Goal: Information Seeking & Learning: Check status

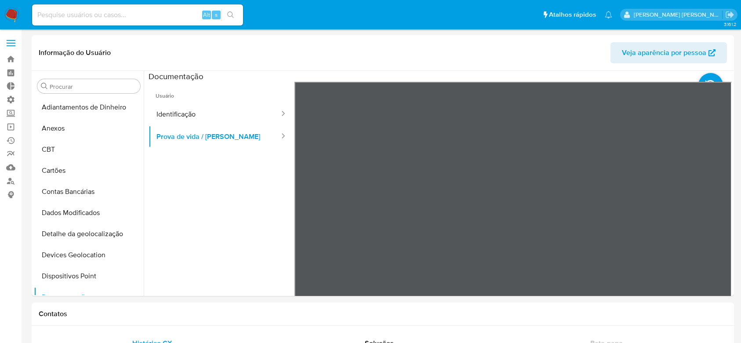
select select "10"
click at [195, 120] on button "Identificação" at bounding box center [215, 114] width 132 height 22
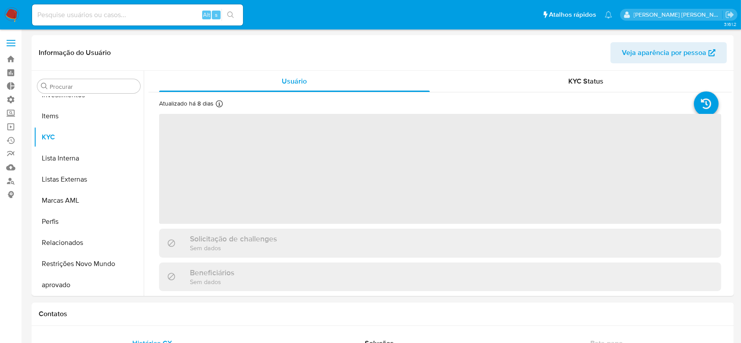
scroll to position [456, 0]
select select "10"
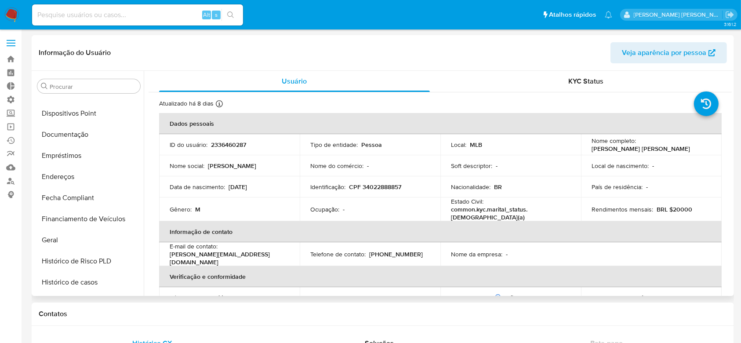
scroll to position [0, 0]
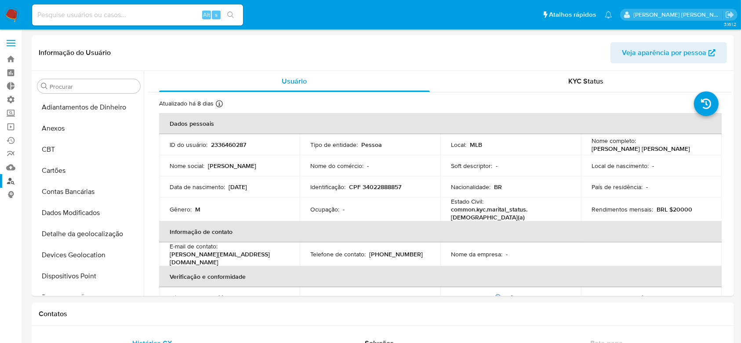
click at [6, 178] on link "Localizador de pessoas" at bounding box center [52, 181] width 105 height 14
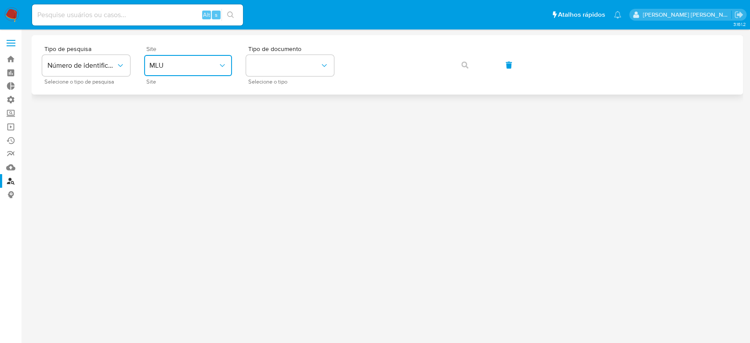
click at [222, 66] on icon "site_id" at bounding box center [222, 65] width 5 height 3
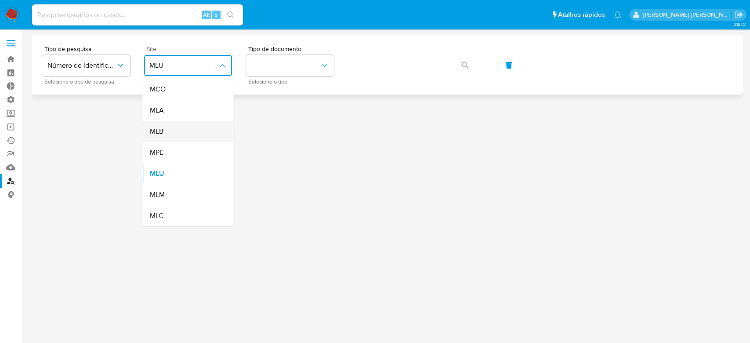
click at [183, 134] on div "MLB" at bounding box center [185, 131] width 72 height 21
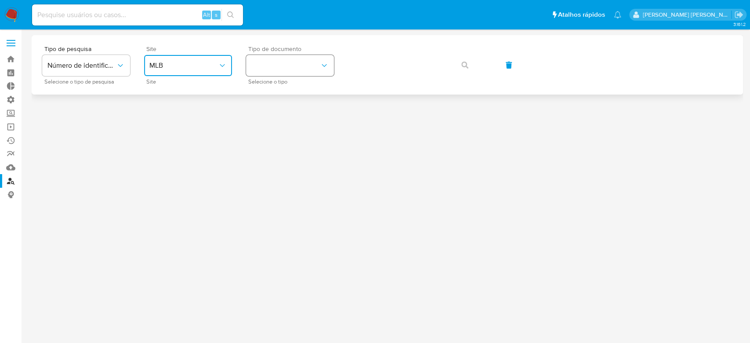
click at [268, 62] on button "identificationType" at bounding box center [290, 65] width 88 height 21
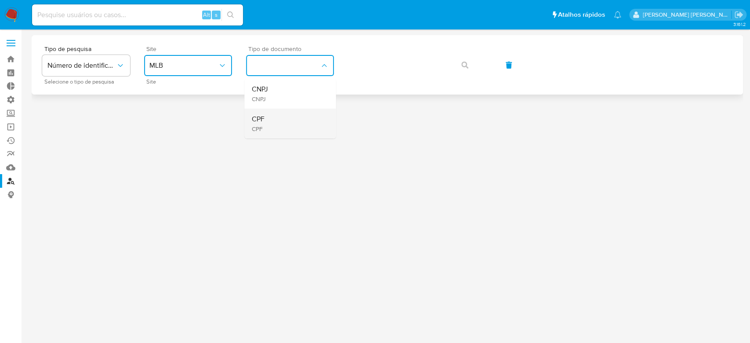
click at [258, 125] on span "CPF" at bounding box center [257, 129] width 13 height 8
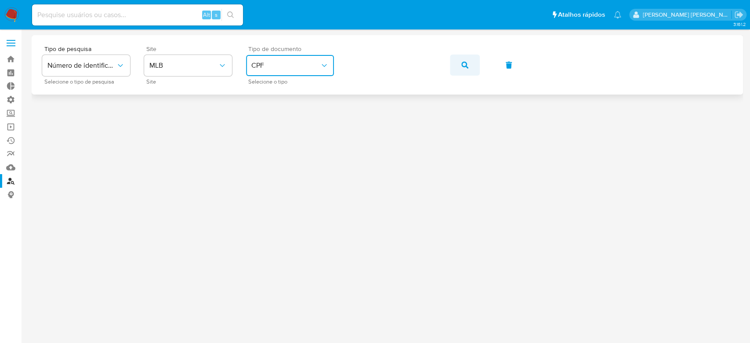
click at [464, 68] on icon "button" at bounding box center [464, 65] width 7 height 7
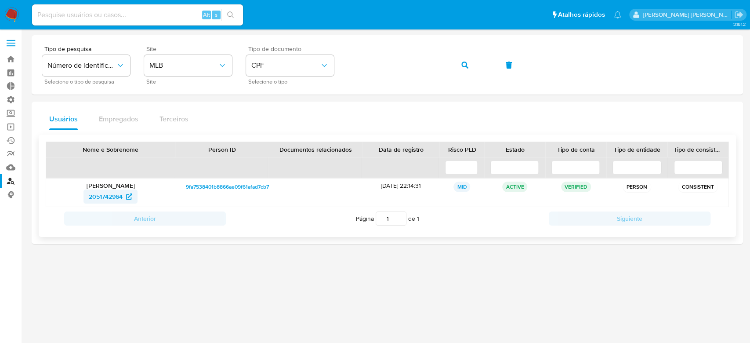
click at [106, 194] on span "2051742964" at bounding box center [106, 196] width 34 height 14
click at [473, 68] on button "button" at bounding box center [465, 64] width 30 height 21
click at [109, 192] on span "2336460287" at bounding box center [105, 196] width 35 height 14
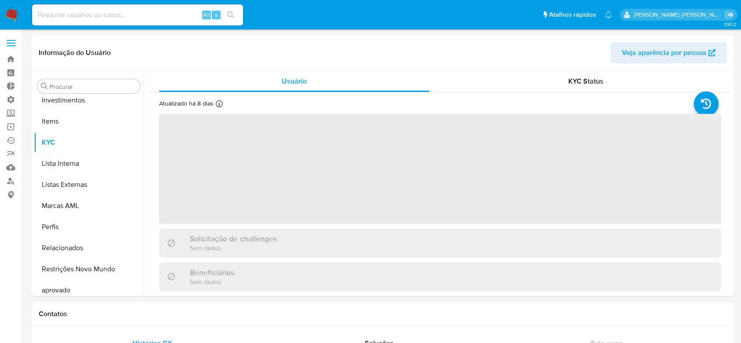
scroll to position [456, 0]
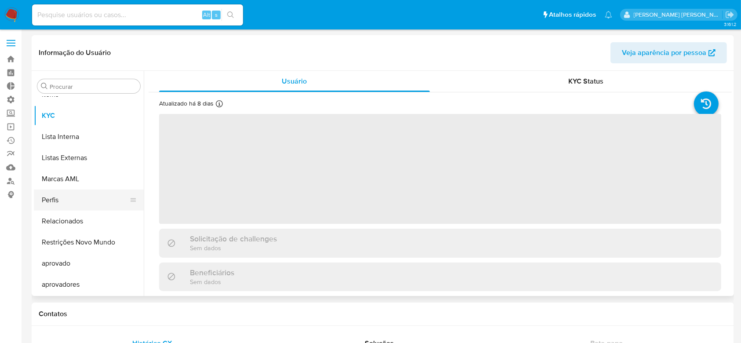
select select "10"
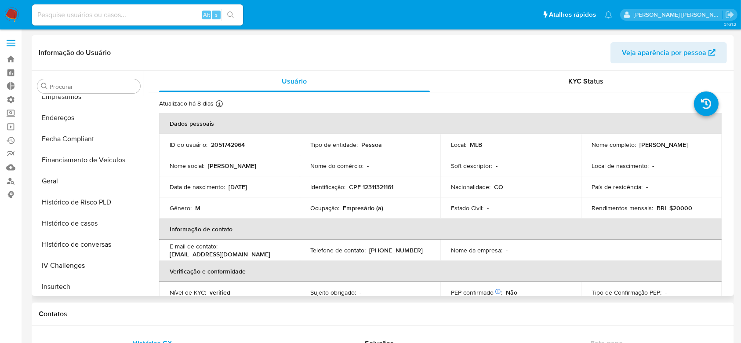
scroll to position [163, 0]
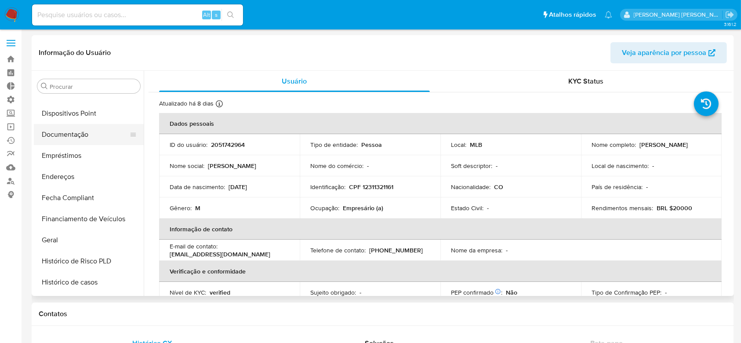
click at [71, 136] on button "Documentação" at bounding box center [85, 134] width 103 height 21
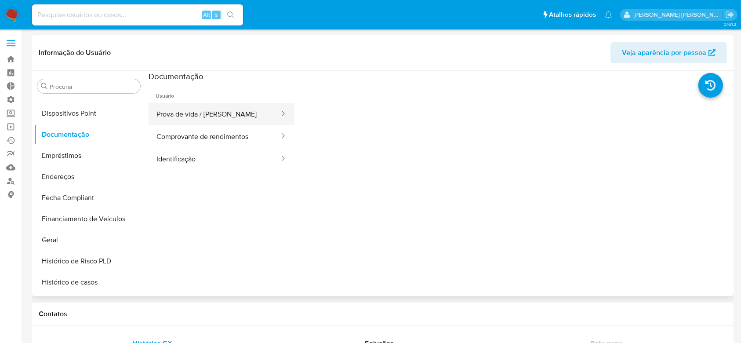
click at [187, 114] on button "Prova de vida / [PERSON_NAME]" at bounding box center [215, 114] width 132 height 22
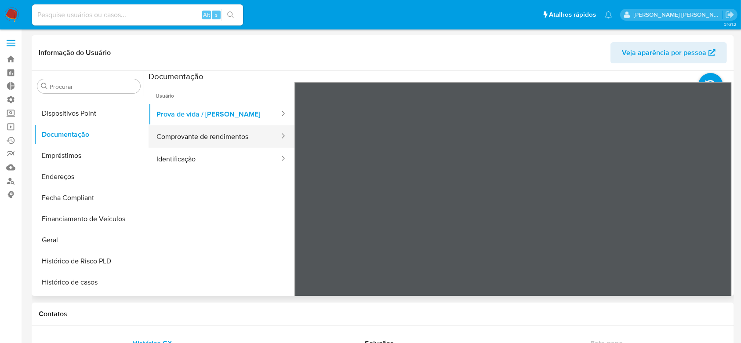
click at [227, 142] on button "Comprovante de rendimentos" at bounding box center [215, 136] width 132 height 22
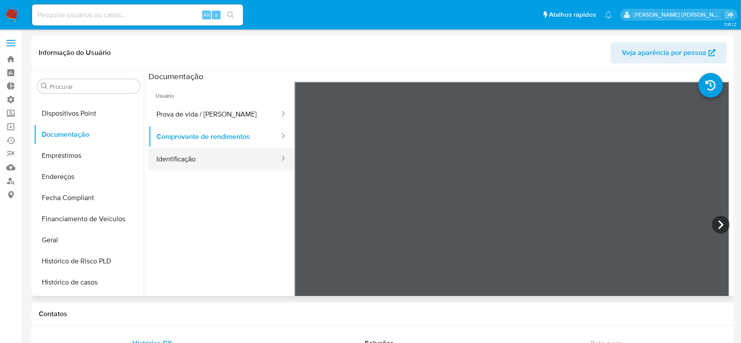
click at [196, 149] on button "Identificação" at bounding box center [215, 159] width 132 height 22
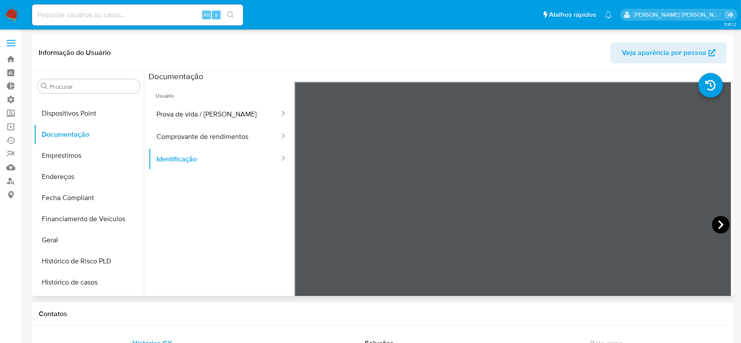
click at [716, 223] on icon at bounding box center [721, 225] width 18 height 18
click at [309, 225] on icon at bounding box center [306, 225] width 18 height 18
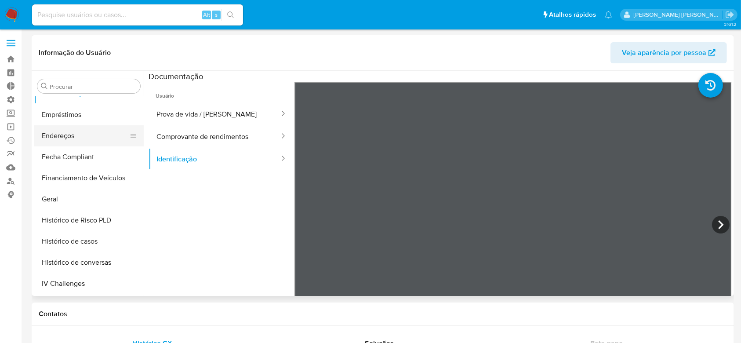
scroll to position [221, 0]
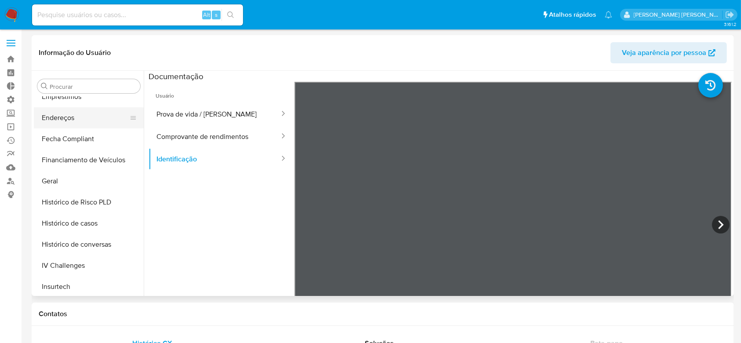
click at [88, 180] on button "Geral" at bounding box center [89, 181] width 110 height 21
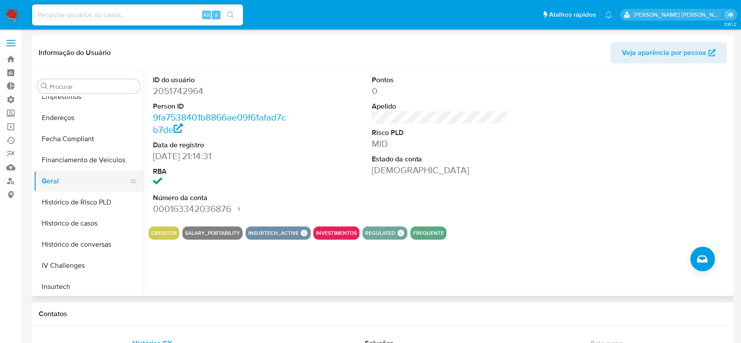
scroll to position [280, 0]
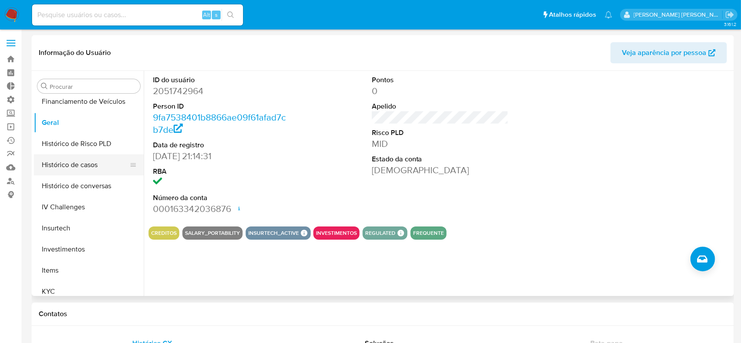
click at [79, 163] on button "Histórico de casos" at bounding box center [85, 164] width 103 height 21
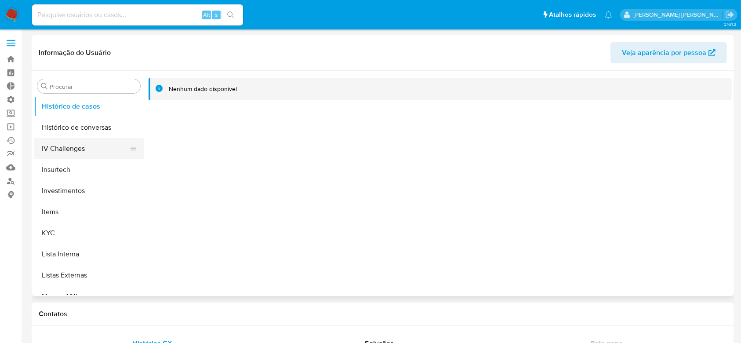
scroll to position [397, 0]
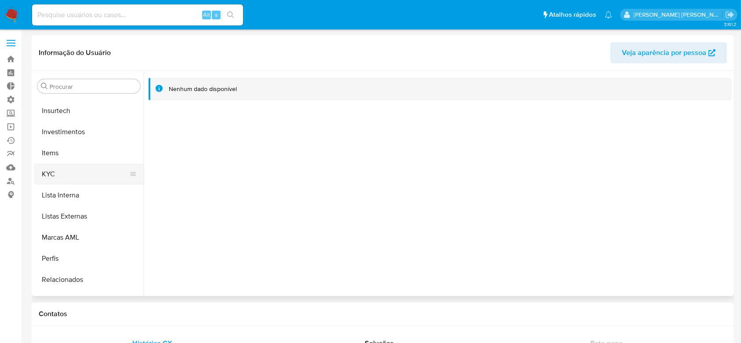
click at [56, 176] on button "KYC" at bounding box center [85, 173] width 103 height 21
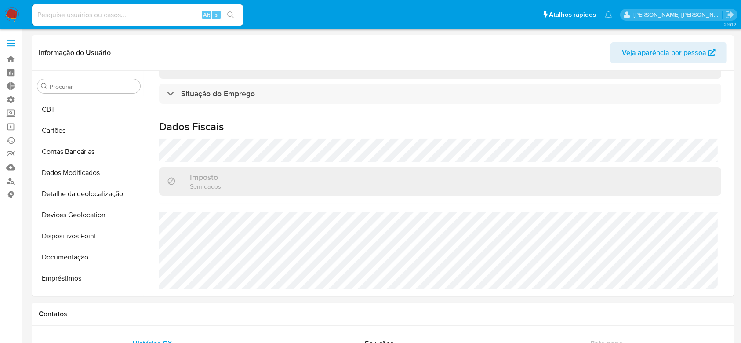
scroll to position [58, 0]
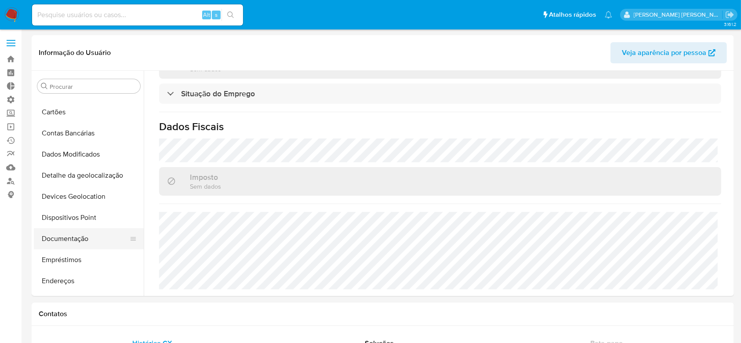
click at [81, 239] on button "Documentação" at bounding box center [85, 238] width 103 height 21
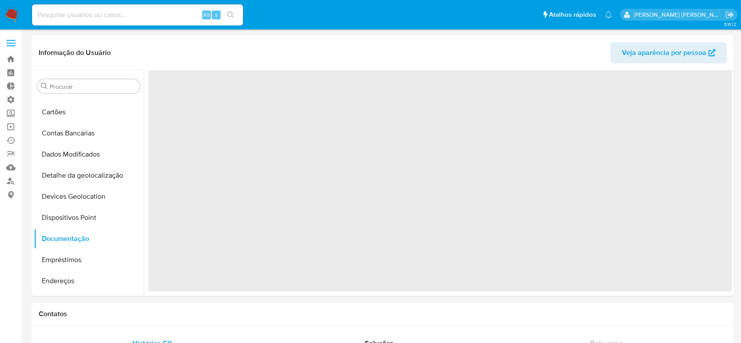
scroll to position [0, 0]
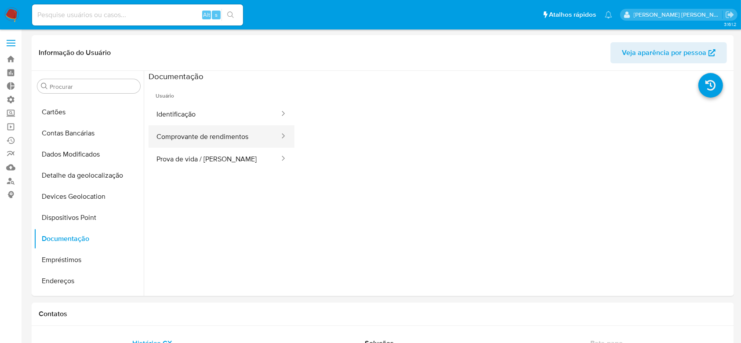
click at [214, 136] on button "Comprovante de rendimentos" at bounding box center [215, 136] width 132 height 22
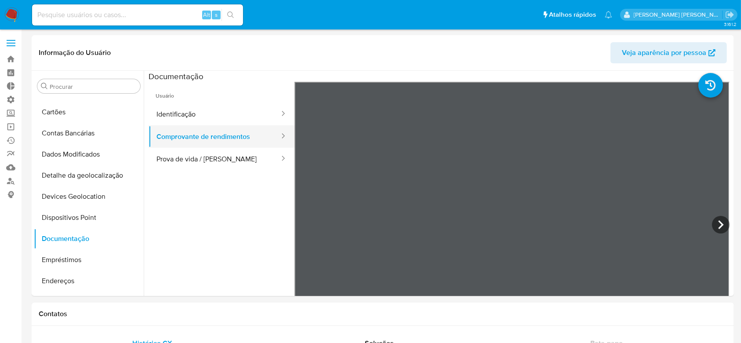
click at [214, 136] on button "Comprovante de rendimentos" at bounding box center [215, 136] width 132 height 22
click at [716, 223] on icon at bounding box center [721, 225] width 18 height 18
click at [309, 225] on icon at bounding box center [306, 225] width 18 height 18
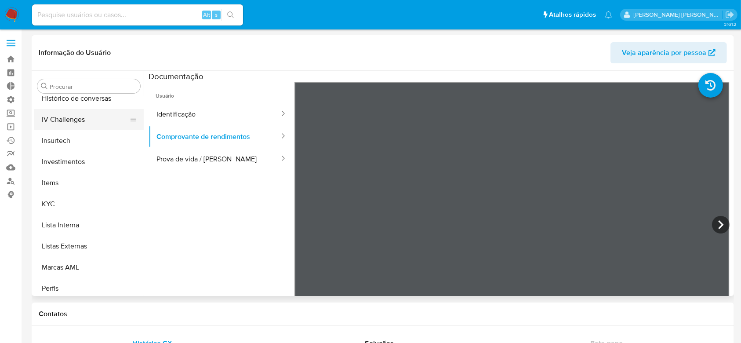
scroll to position [410, 0]
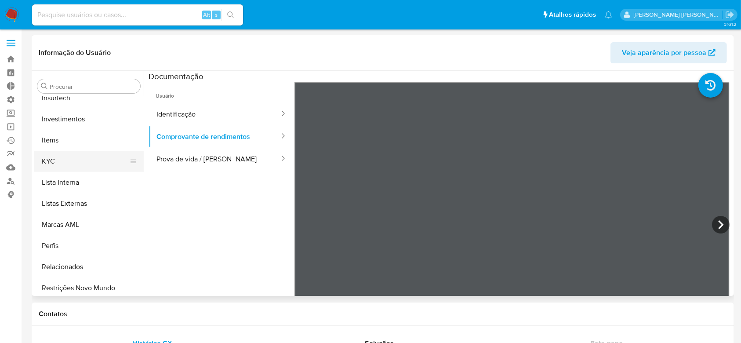
click at [57, 167] on button "KYC" at bounding box center [85, 161] width 103 height 21
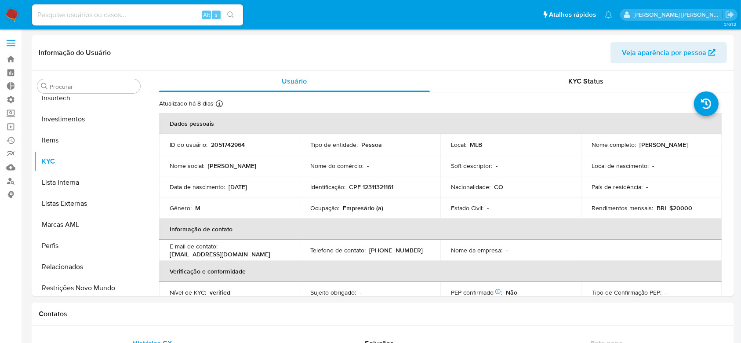
drag, startPoint x: 638, startPoint y: 144, endPoint x: 682, endPoint y: 143, distance: 44.4
click at [682, 143] on div "Nome completo : Ali Taha Ayoub" at bounding box center [651, 145] width 120 height 8
copy p "Ali Taha Ayoub"
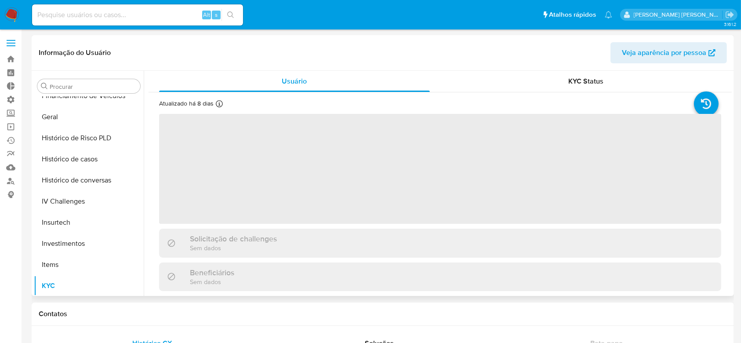
select select "10"
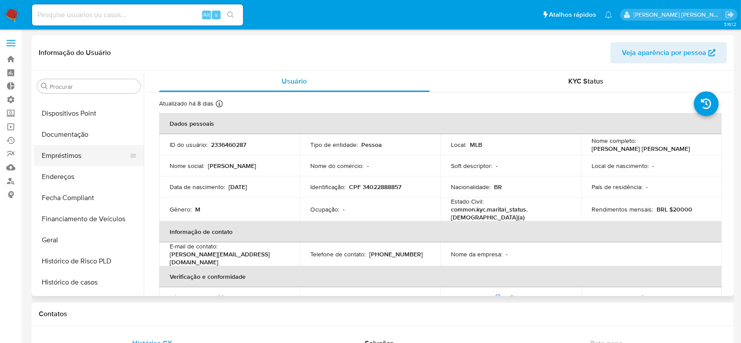
scroll to position [104, 0]
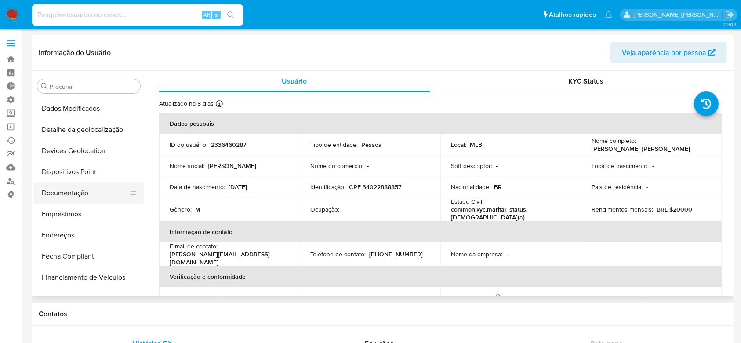
click at [83, 187] on button "Documentação" at bounding box center [85, 192] width 103 height 21
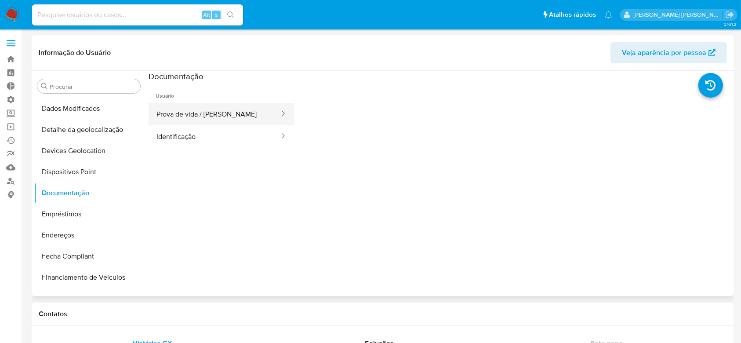
click at [206, 116] on button "Prova de vida / [PERSON_NAME]" at bounding box center [215, 114] width 132 height 22
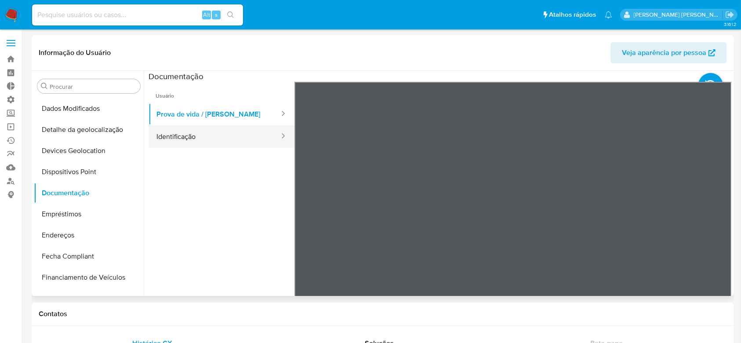
click at [183, 142] on button "Identificação" at bounding box center [215, 136] width 132 height 22
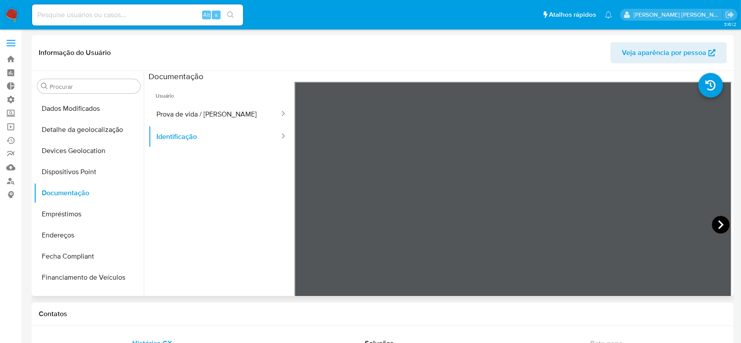
click at [723, 225] on icon at bounding box center [721, 225] width 18 height 18
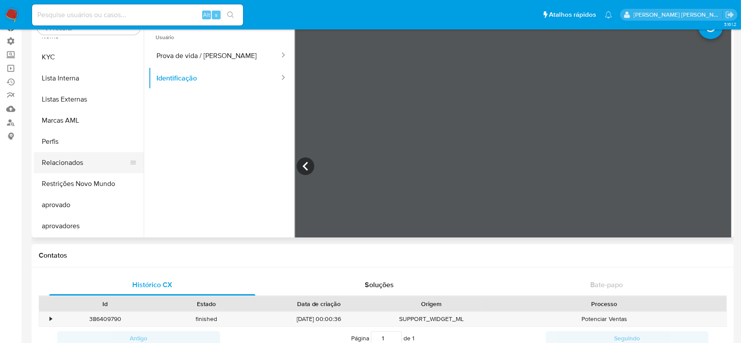
scroll to position [397, 0]
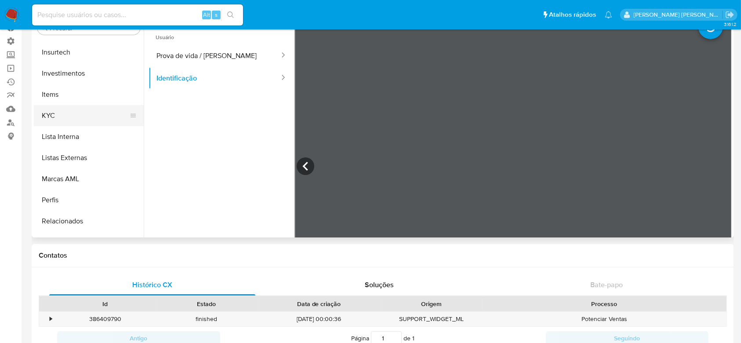
click at [69, 115] on button "KYC" at bounding box center [85, 115] width 103 height 21
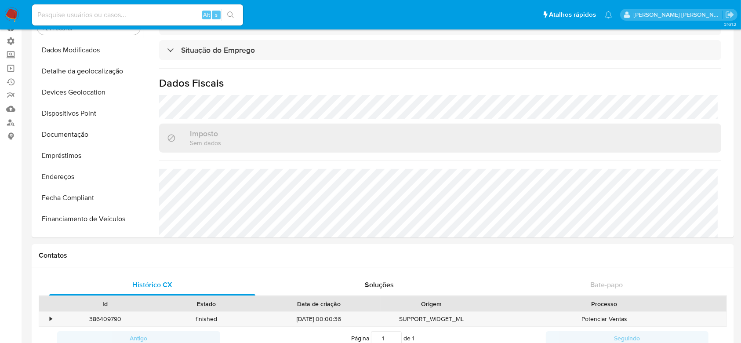
scroll to position [382, 0]
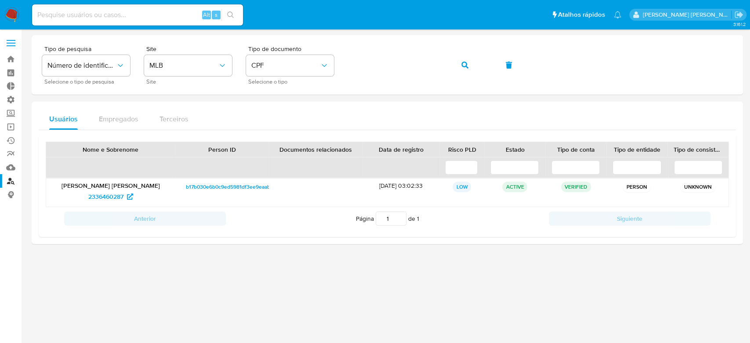
click at [149, 15] on input at bounding box center [137, 14] width 211 height 11
paste input "jkAuRlIA2Nczn4hAFNSH2SFe"
type input "jkAuRlIA2Nczn4hAFNSH2SFe"
click at [236, 13] on button "search-icon" at bounding box center [230, 15] width 18 height 12
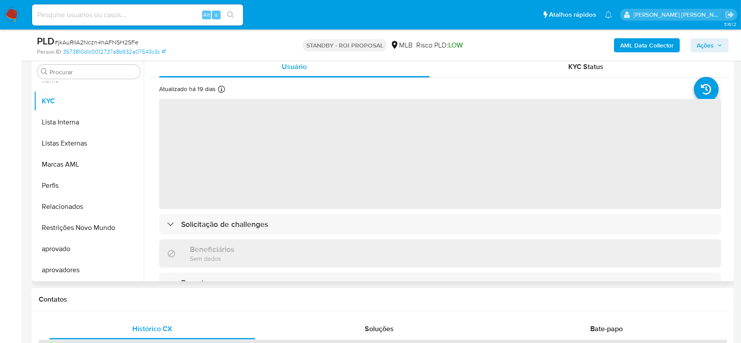
scroll to position [176, 0]
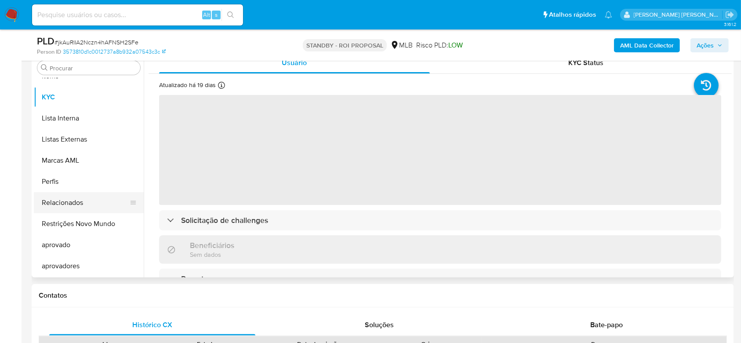
select select "10"
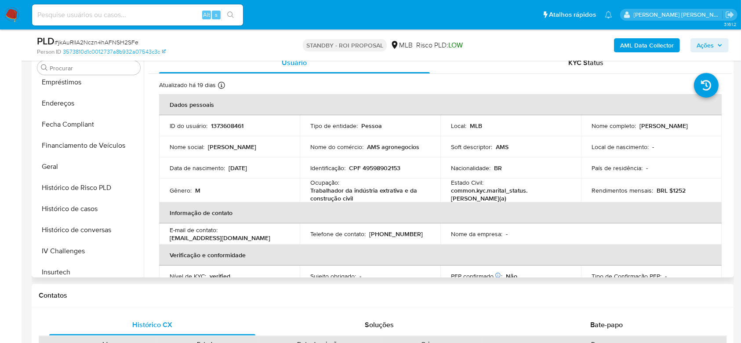
scroll to position [163, 0]
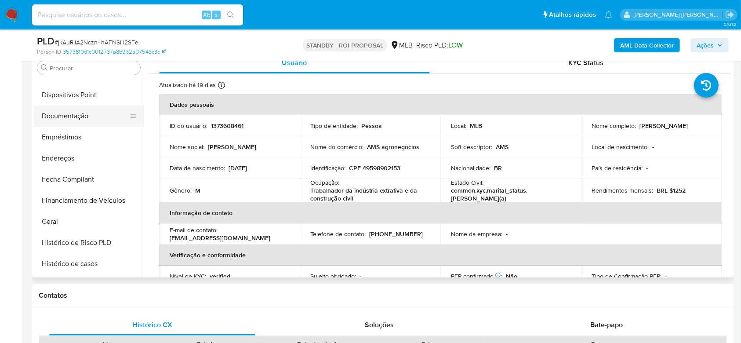
click at [80, 113] on button "Documentação" at bounding box center [85, 115] width 103 height 21
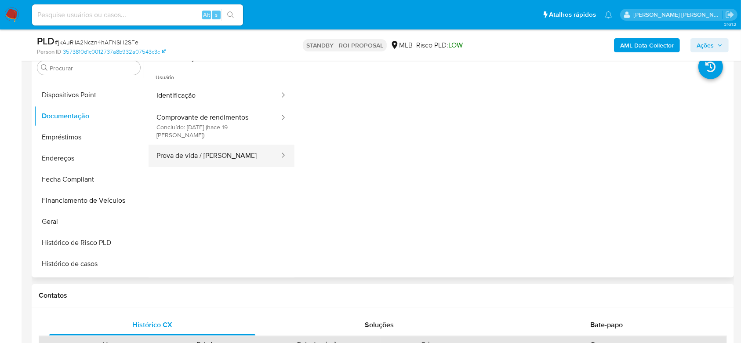
click at [200, 150] on button "Prova de vida / [PERSON_NAME]" at bounding box center [215, 156] width 132 height 22
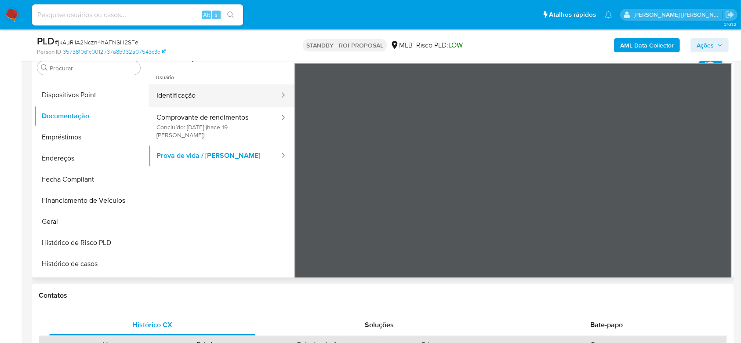
click at [182, 100] on button "Identificação" at bounding box center [215, 95] width 132 height 22
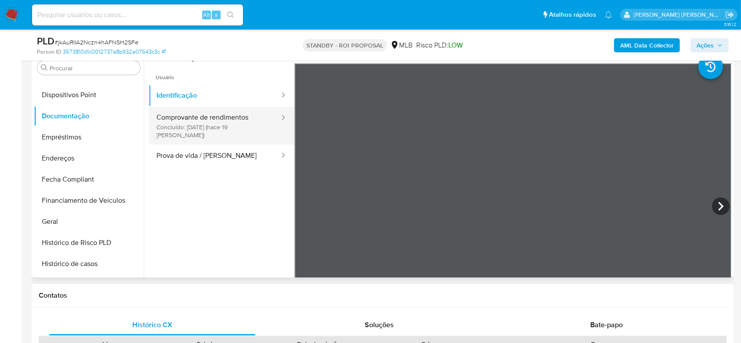
click at [220, 124] on button "Comprovante de rendimentos Concluído: 17/09/2025 (hace 19 días)" at bounding box center [215, 126] width 132 height 38
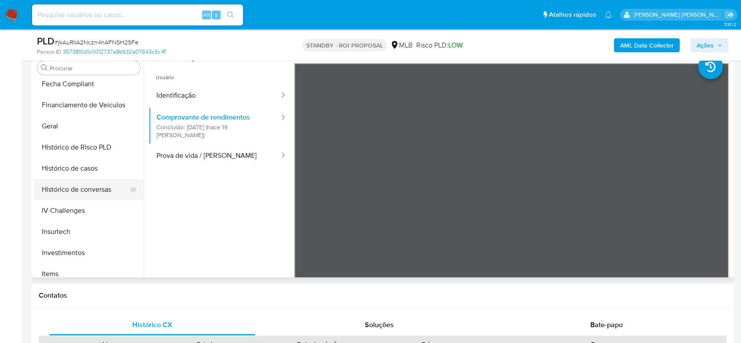
scroll to position [280, 0]
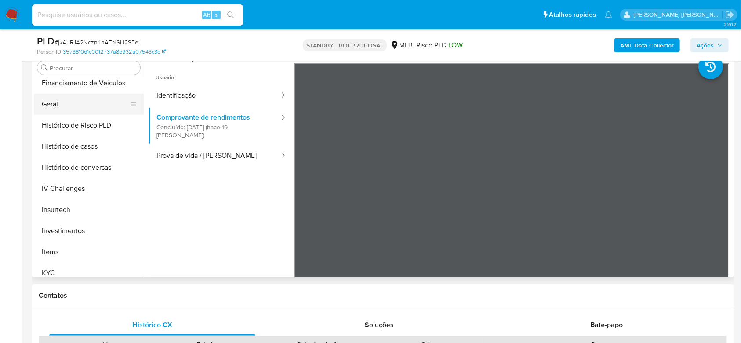
click at [74, 107] on button "Geral" at bounding box center [85, 104] width 103 height 21
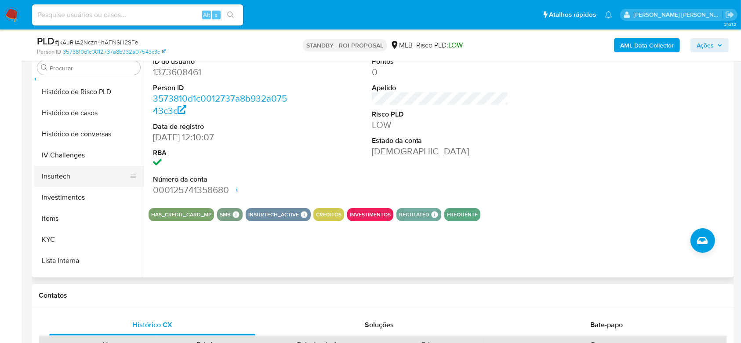
scroll to position [338, 0]
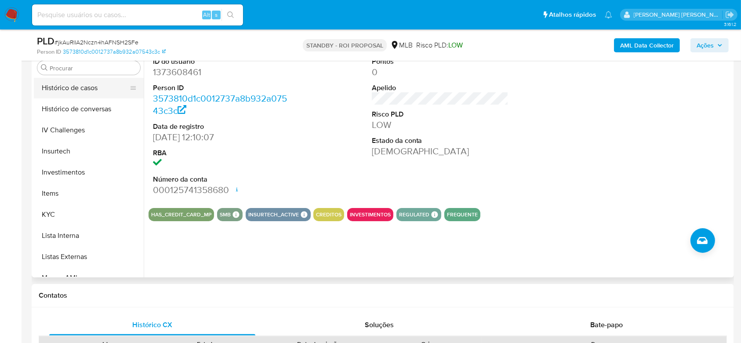
click at [64, 90] on button "Histórico de casos" at bounding box center [85, 87] width 103 height 21
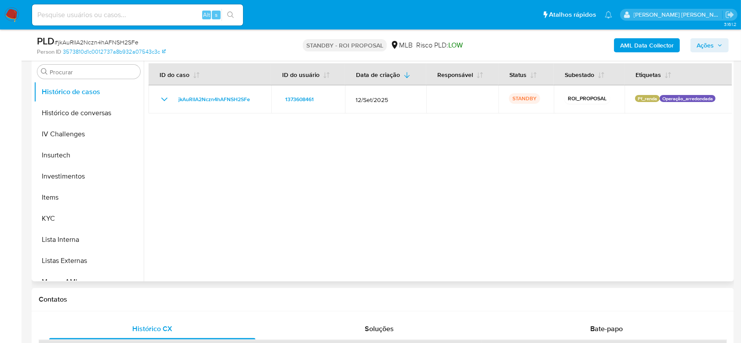
scroll to position [234, 0]
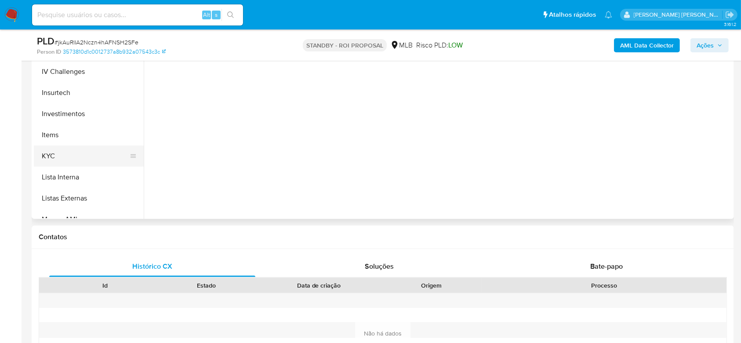
click at [63, 156] on button "KYC" at bounding box center [85, 155] width 103 height 21
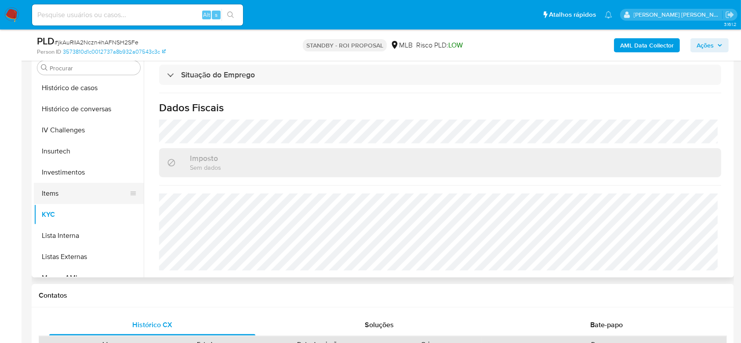
scroll to position [280, 0]
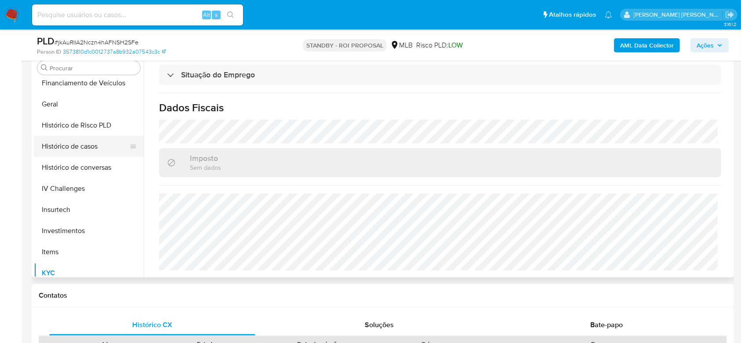
click at [91, 144] on button "Histórico de casos" at bounding box center [85, 146] width 103 height 21
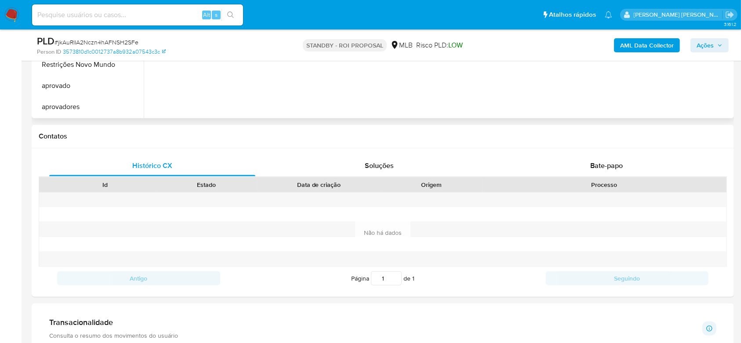
scroll to position [42, 0]
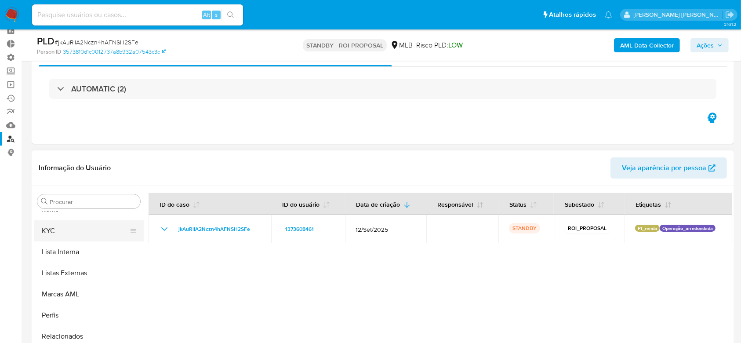
click at [56, 226] on button "KYC" at bounding box center [85, 230] width 103 height 21
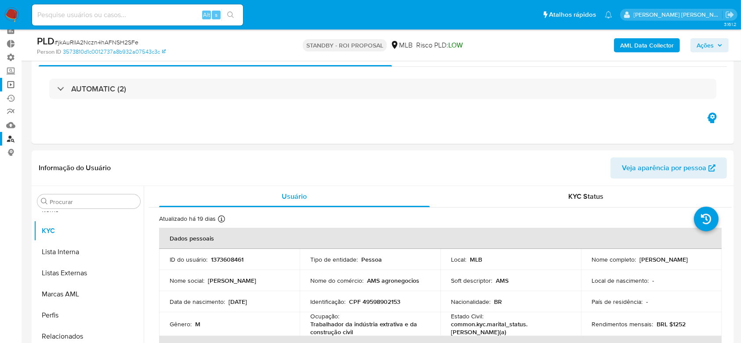
click at [10, 86] on link "Operações em massa" at bounding box center [52, 85] width 105 height 14
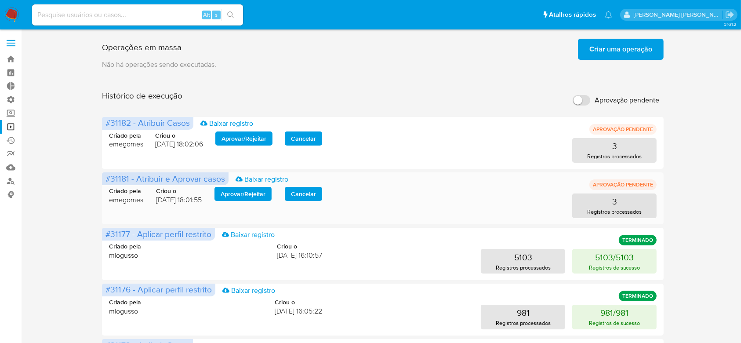
click at [238, 199] on span "Aprovar / Rejeitar" at bounding box center [243, 194] width 45 height 12
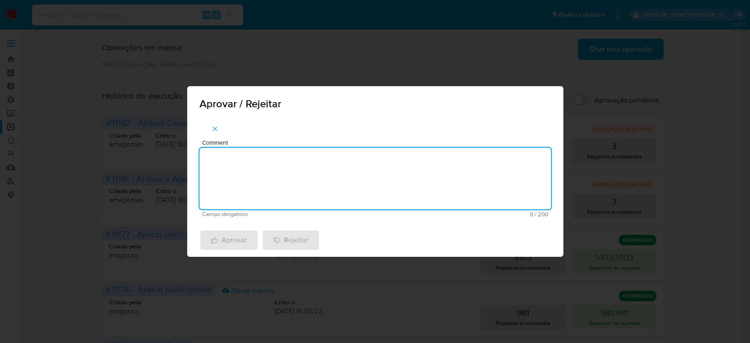
click at [263, 165] on textarea "Comment" at bounding box center [376, 179] width 352 height 62
drag, startPoint x: 265, startPoint y: 151, endPoint x: 141, endPoint y: 155, distance: 124.4
click at [141, 155] on div "Aprovar / Rejeitar Comment Para tratamento. Campo obrigatório 16 / 200 184 cara…" at bounding box center [375, 171] width 750 height 343
click at [258, 176] on textarea "Para tratamento." at bounding box center [376, 179] width 352 height 62
type textarea "Para tratamento."
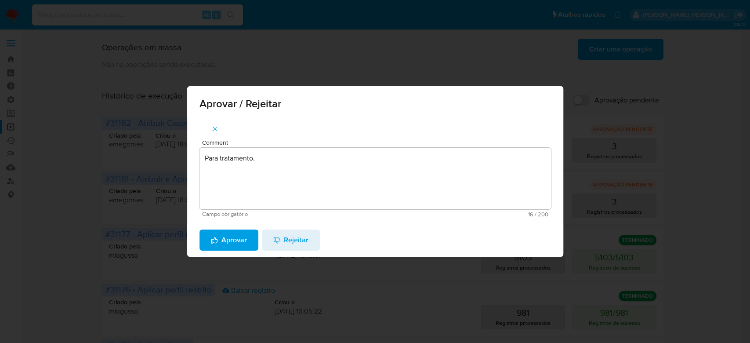
click at [241, 238] on span "Aprovar" at bounding box center [229, 239] width 36 height 19
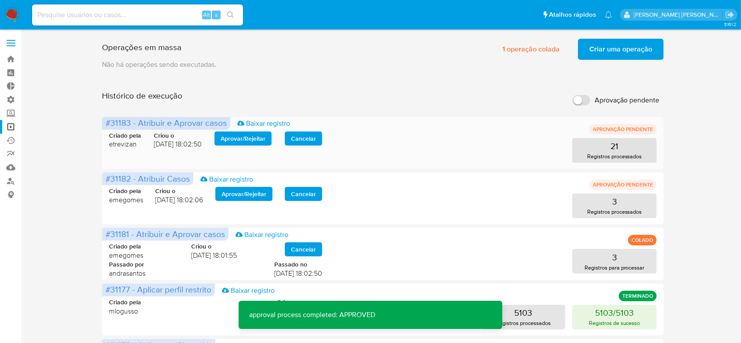
click at [238, 138] on span "Aprovar / Rejeitar" at bounding box center [243, 138] width 45 height 12
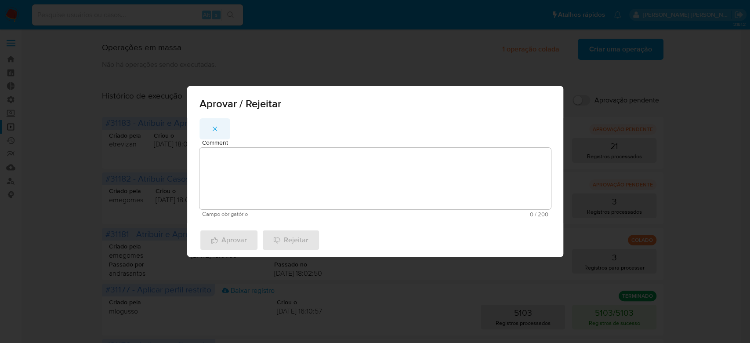
click at [217, 129] on icon "button" at bounding box center [215, 129] width 8 height 8
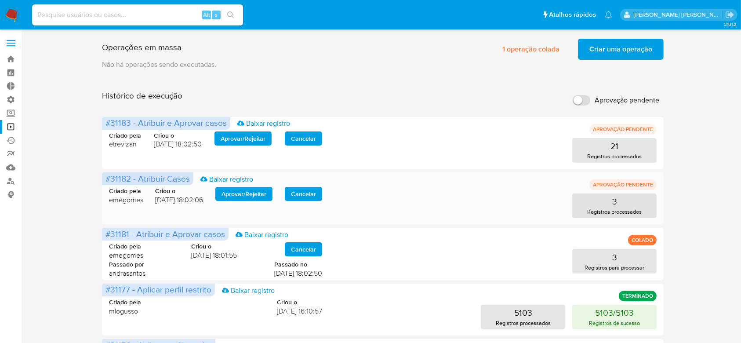
click at [244, 196] on span "Aprovar / Rejeitar" at bounding box center [243, 194] width 45 height 12
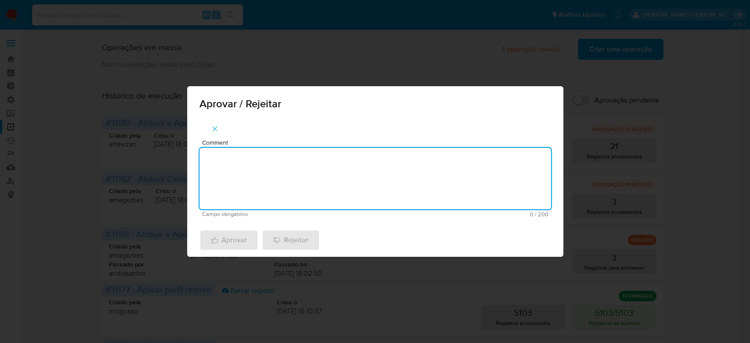
click at [271, 164] on textarea "Comment" at bounding box center [376, 179] width 352 height 62
paste textarea "Para tratamento."
type textarea "Para tratamento."
click at [232, 239] on span "Aprovar" at bounding box center [229, 239] width 36 height 19
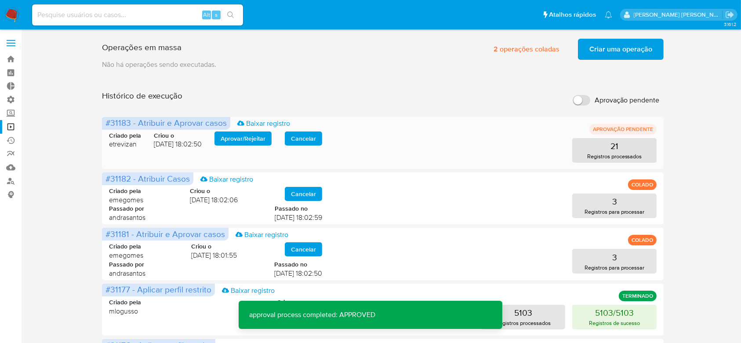
click at [250, 134] on span "Aprovar / Rejeitar" at bounding box center [243, 138] width 45 height 12
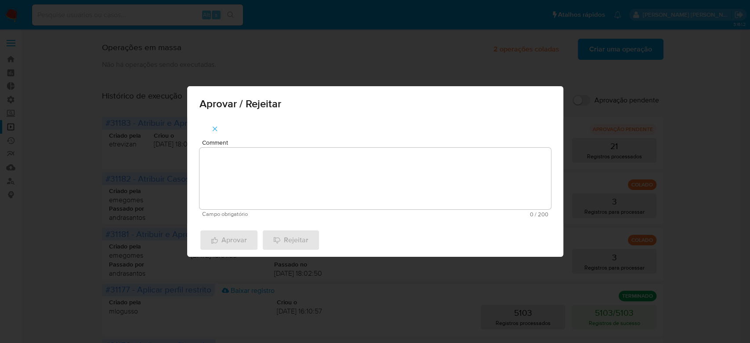
click at [259, 156] on textarea "Comment" at bounding box center [376, 179] width 352 height 62
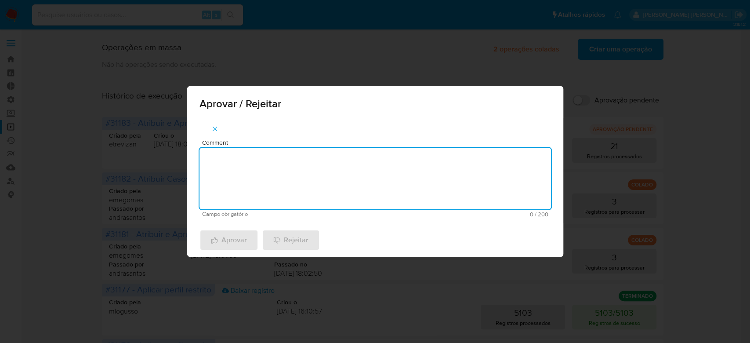
paste textarea "Para tratamento."
type textarea "Para tratamento."
click at [227, 239] on span "Aprovar" at bounding box center [229, 239] width 36 height 19
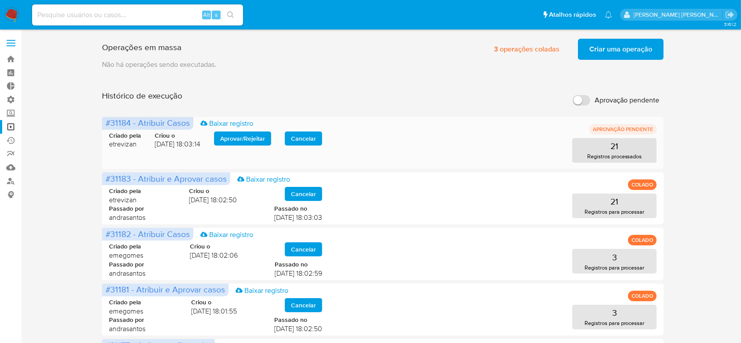
click at [247, 139] on span "Aprovar / Rejeitar" at bounding box center [242, 138] width 45 height 12
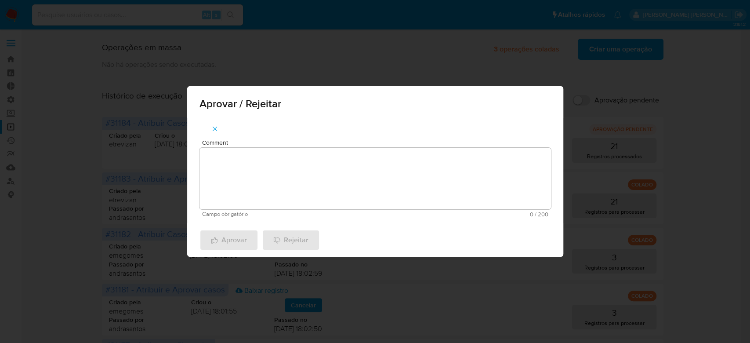
click at [250, 167] on textarea "Comment" at bounding box center [376, 179] width 352 height 62
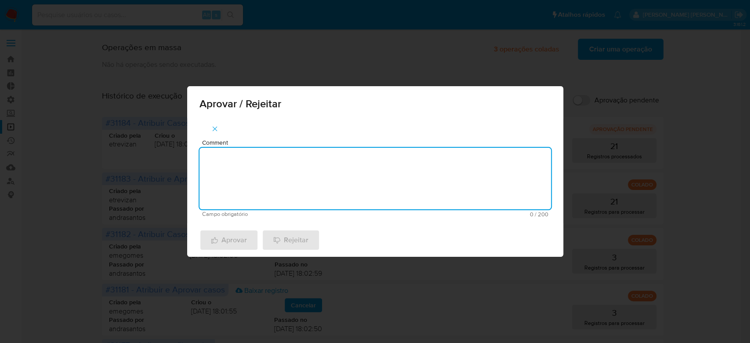
paste textarea "Para tratamento."
type textarea "Para tratamento."
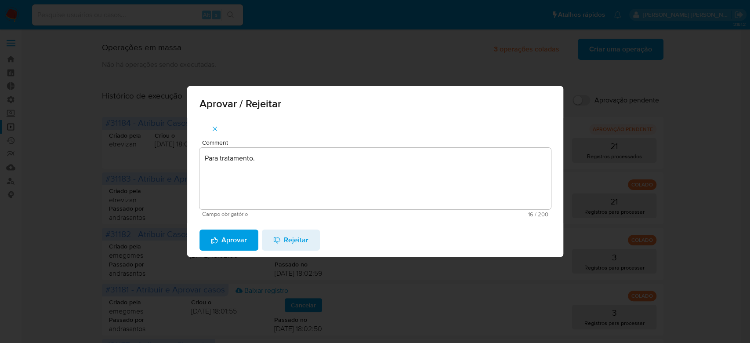
click at [227, 245] on span "Aprovar" at bounding box center [229, 239] width 36 height 19
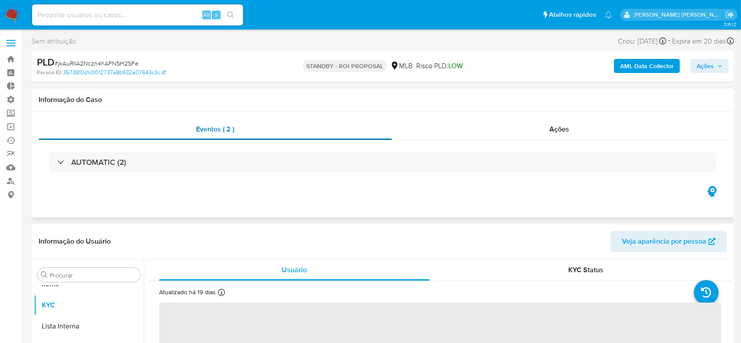
scroll to position [456, 0]
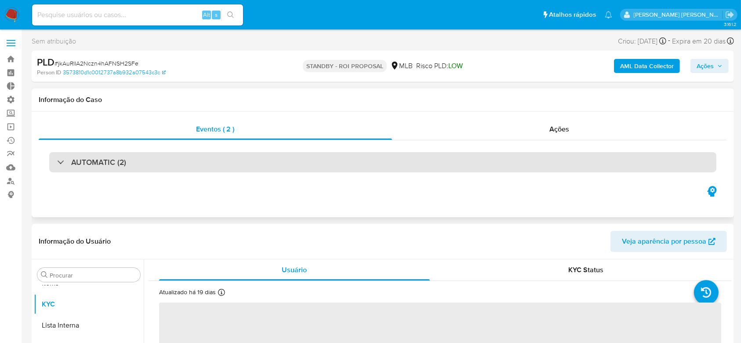
select select "10"
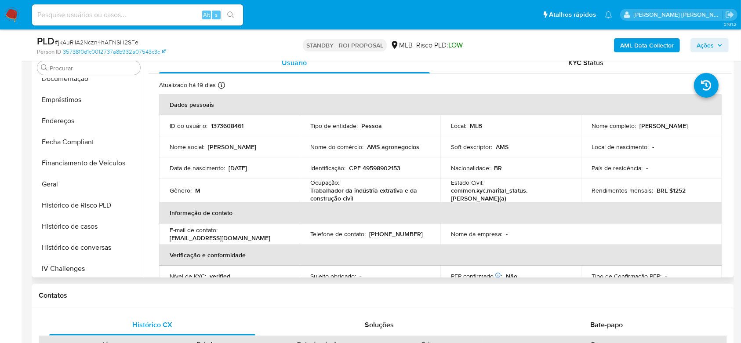
scroll to position [163, 0]
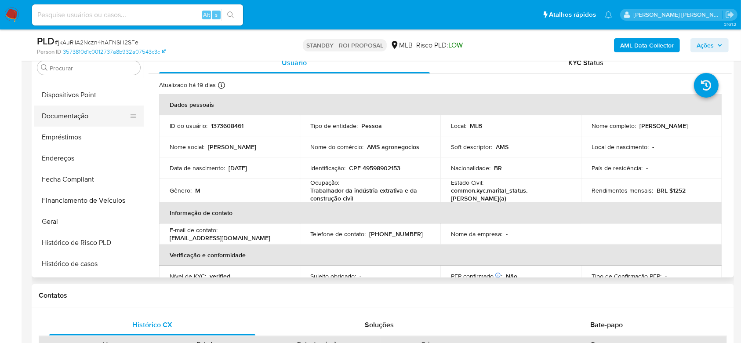
click at [70, 115] on button "Documentação" at bounding box center [85, 115] width 103 height 21
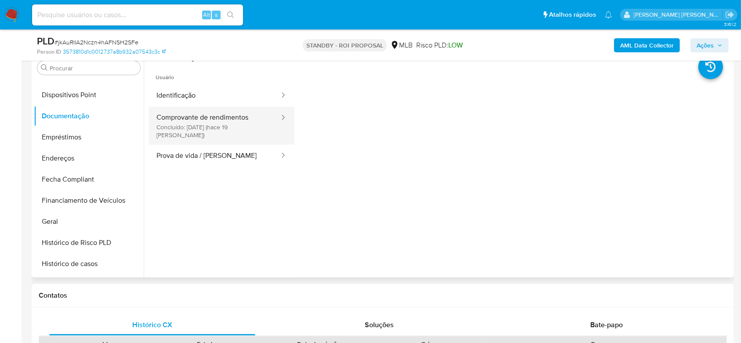
click at [218, 117] on button "Comprovante de rendimentos Concluído: 17/09/2025 (hace 19 días)" at bounding box center [215, 126] width 132 height 38
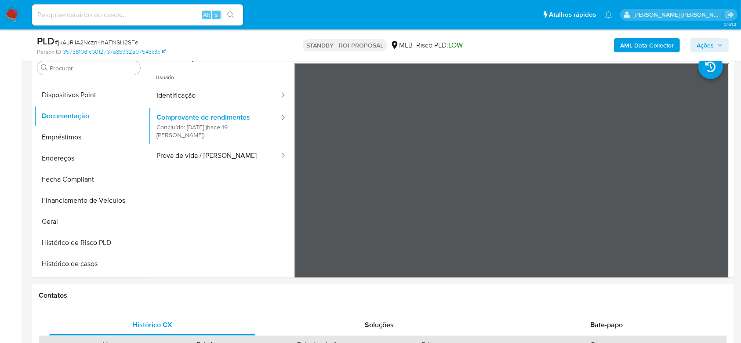
click at [102, 16] on input at bounding box center [137, 14] width 211 height 11
paste input "SAjIvswQAOwo8ZqhisEjJEGj"
type input "SAjIvswQAOwo8ZqhisEjJEGj"
drag, startPoint x: 230, startPoint y: 17, endPoint x: 190, endPoint y: 2, distance: 43.1
click at [230, 16] on icon "search-icon" at bounding box center [230, 14] width 7 height 7
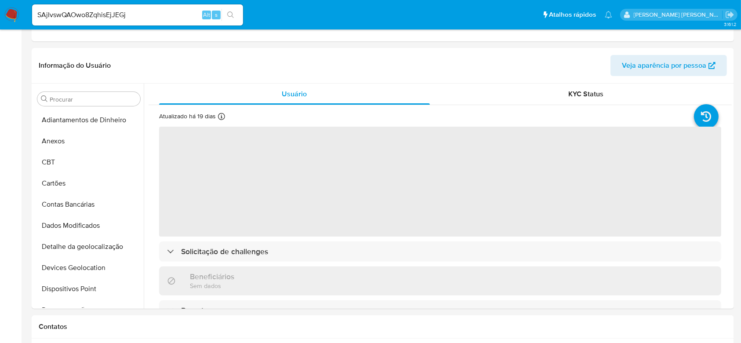
select select "10"
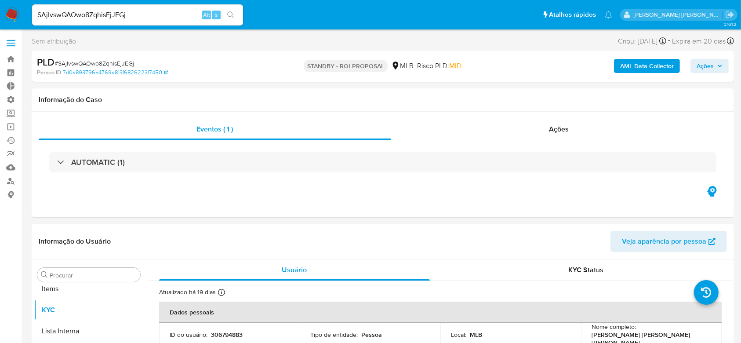
scroll to position [456, 0]
click at [13, 127] on link "Operações em massa" at bounding box center [52, 127] width 105 height 14
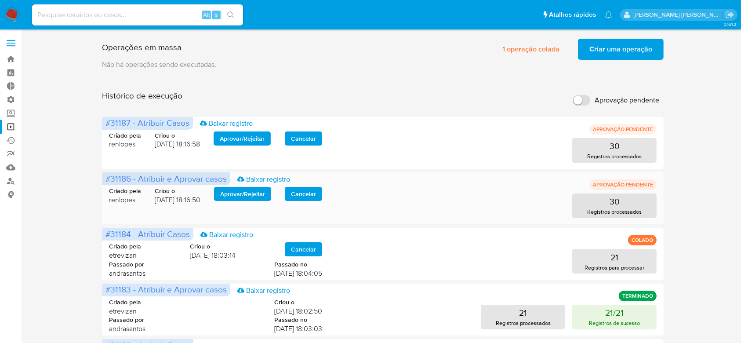
click at [260, 192] on span "Aprovar / Rejeitar" at bounding box center [242, 194] width 45 height 12
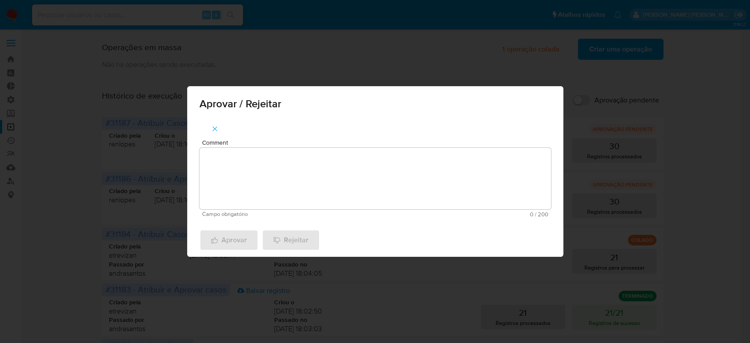
click at [290, 171] on textarea "Comment" at bounding box center [376, 179] width 352 height 62
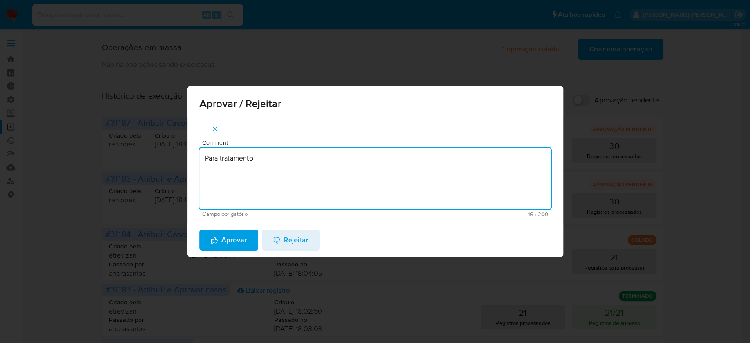
drag, startPoint x: 278, startPoint y: 160, endPoint x: 176, endPoint y: 148, distance: 102.6
click at [158, 142] on div "Aprovar / Rejeitar Comment Para tratamento. Campo obrigatório 16 / 200 184 cara…" at bounding box center [375, 171] width 750 height 343
click at [234, 184] on textarea "Para tratamento." at bounding box center [376, 179] width 352 height 62
type textarea "Para tratamento."
click at [223, 241] on span "Aprovar" at bounding box center [229, 239] width 36 height 19
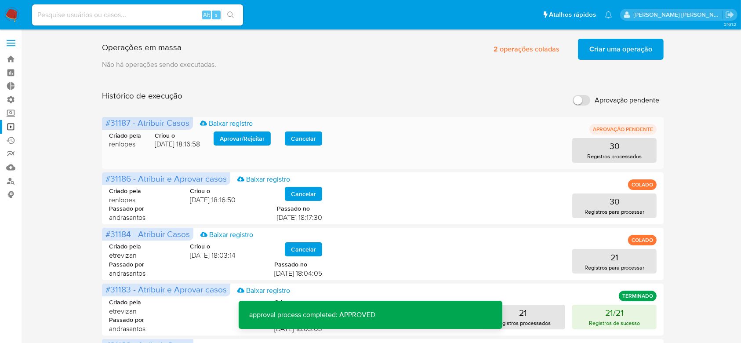
click at [241, 136] on span "Aprovar / Rejeitar" at bounding box center [242, 138] width 45 height 12
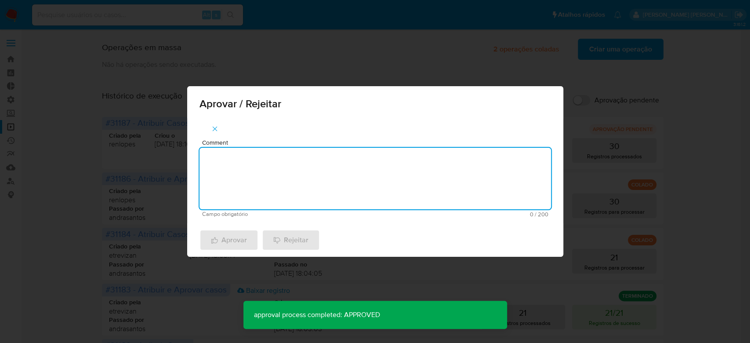
click at [236, 163] on textarea "Comment" at bounding box center [376, 179] width 352 height 62
paste textarea "Para tratamento."
type textarea "Para tratamento."
click at [217, 237] on icon "button" at bounding box center [214, 239] width 7 height 7
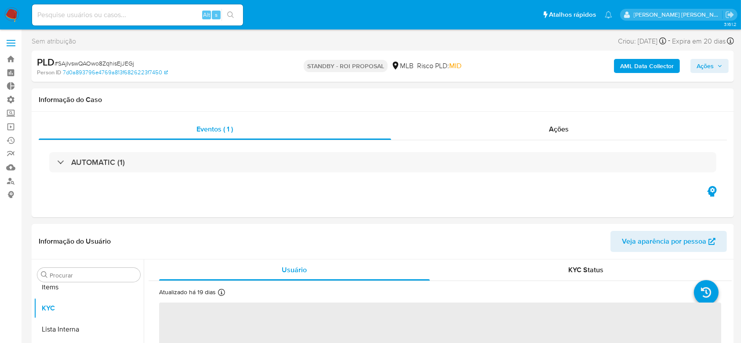
scroll to position [456, 0]
select select "10"
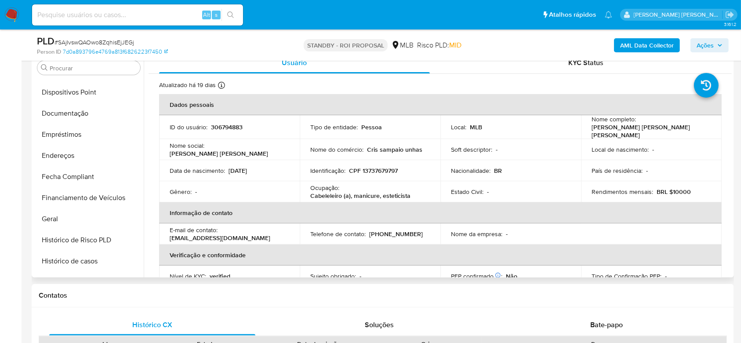
scroll to position [163, 0]
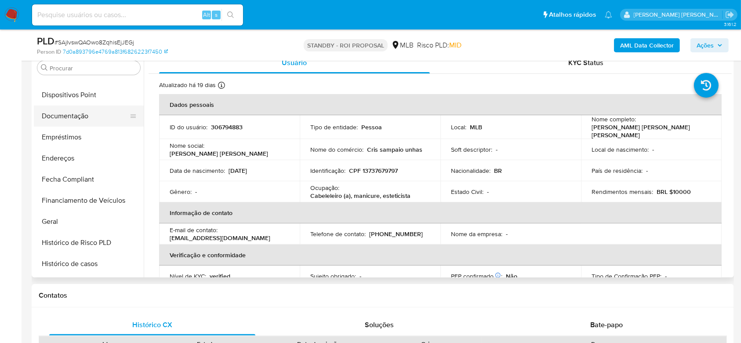
click at [85, 120] on button "Documentação" at bounding box center [85, 115] width 103 height 21
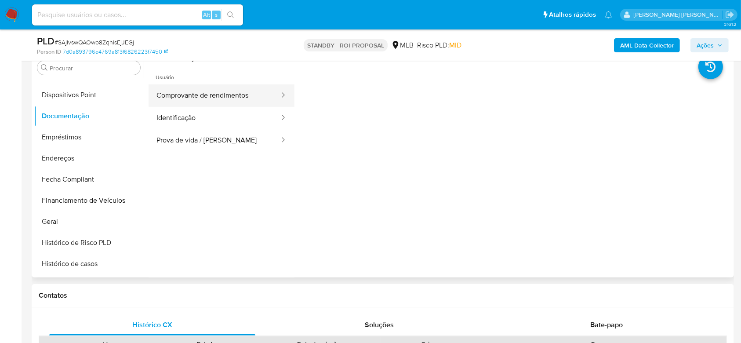
click at [232, 98] on button "Comprovante de rendimentos" at bounding box center [215, 95] width 132 height 22
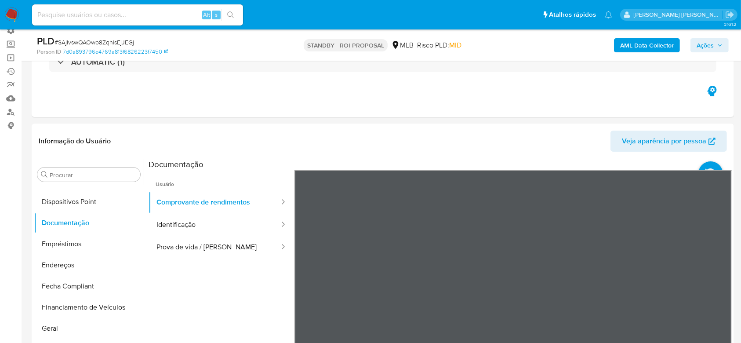
scroll to position [67, 0]
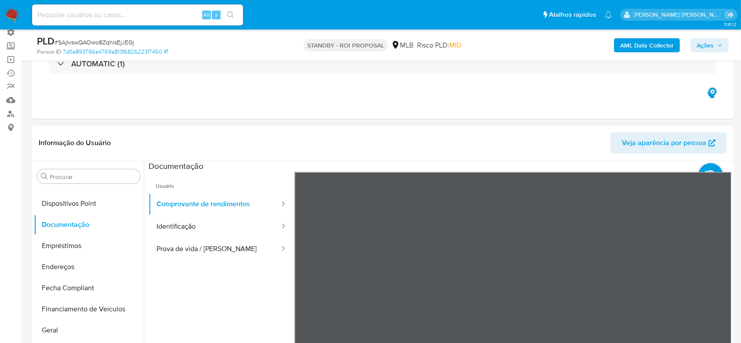
click at [404, 141] on div "Informação do Usuário Veja aparência por pessoa Procurar Adiantamentos de Dinhe…" at bounding box center [383, 255] width 702 height 261
click at [194, 231] on button "Identificação" at bounding box center [215, 226] width 132 height 22
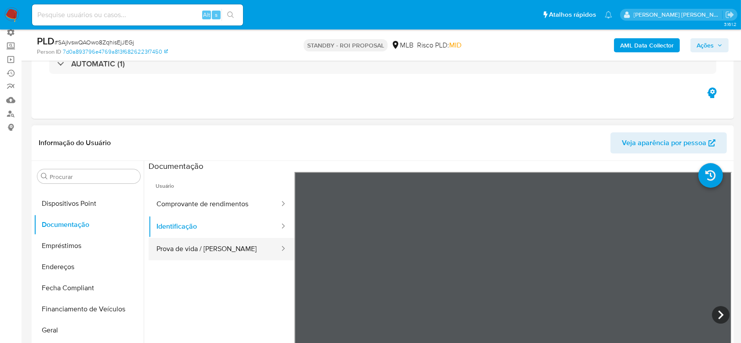
click at [197, 244] on button "Prova de vida / [PERSON_NAME]" at bounding box center [215, 249] width 132 height 22
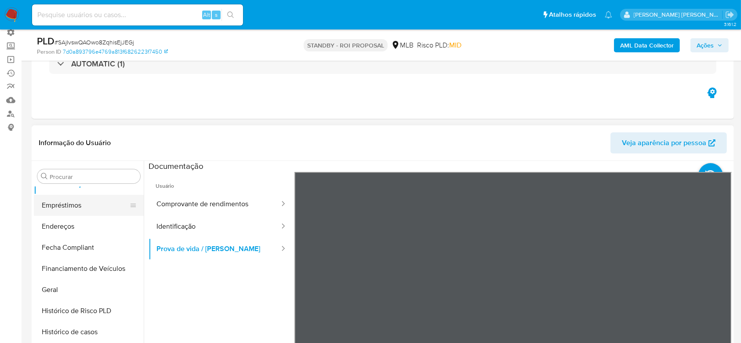
scroll to position [221, 0]
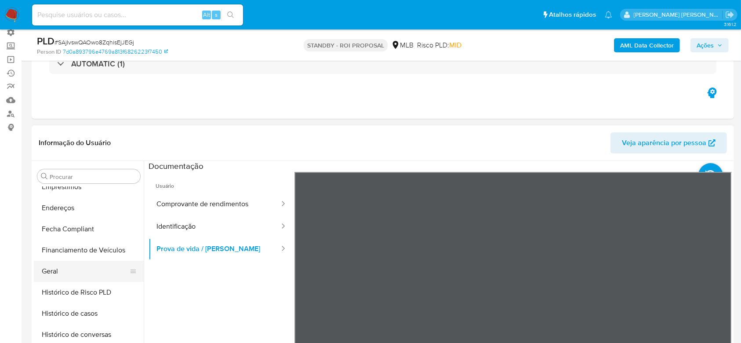
drag, startPoint x: 49, startPoint y: 273, endPoint x: 63, endPoint y: 265, distance: 16.1
click at [48, 274] on button "Geral" at bounding box center [85, 271] width 103 height 21
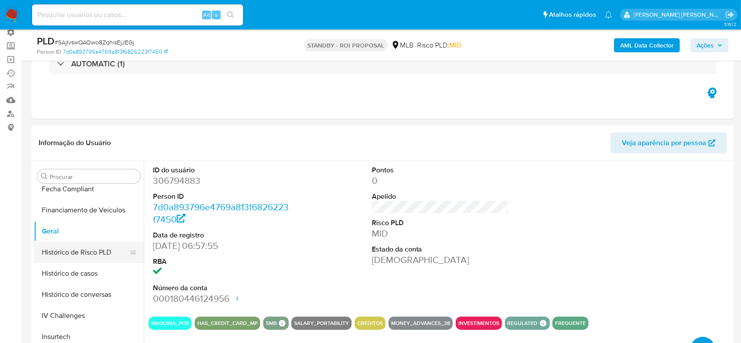
scroll to position [280, 0]
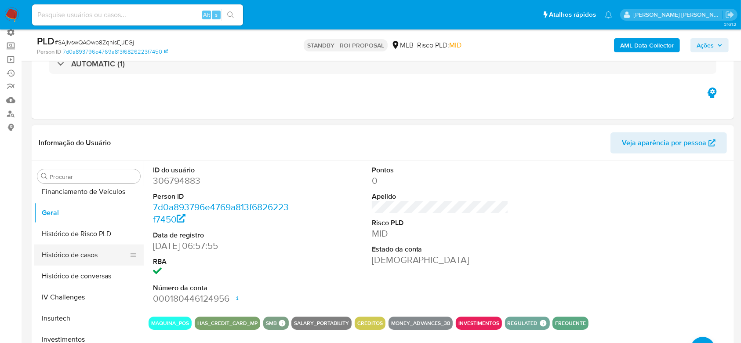
click at [84, 251] on button "Histórico de casos" at bounding box center [85, 254] width 103 height 21
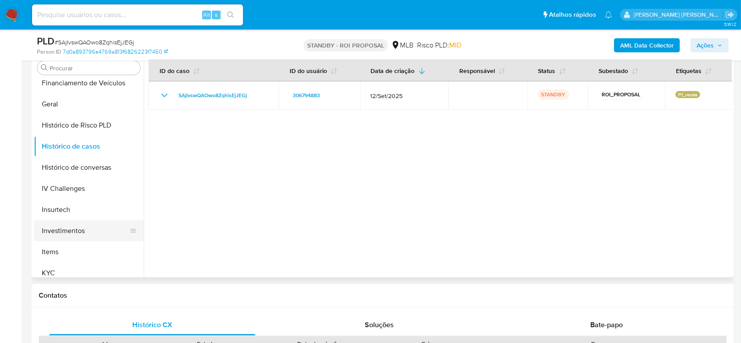
scroll to position [338, 0]
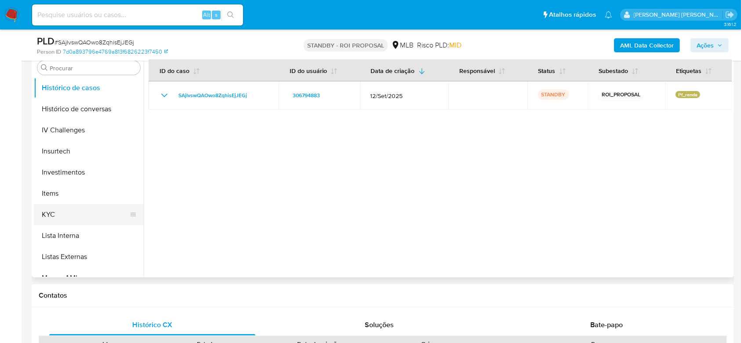
click at [62, 215] on button "KYC" at bounding box center [85, 214] width 103 height 21
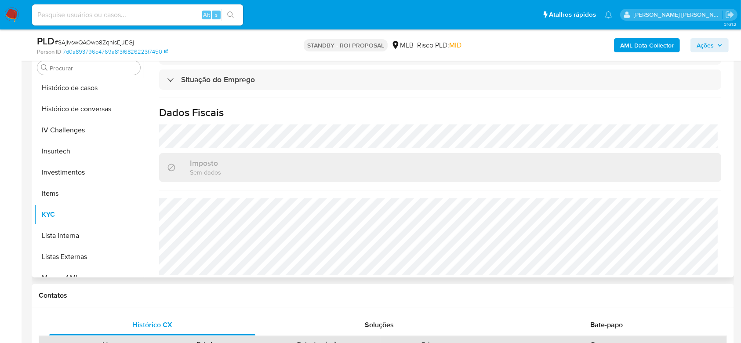
scroll to position [374, 0]
click at [134, 15] on input at bounding box center [137, 14] width 211 height 11
paste input "QHm7jRkTp9GDoTOd6SyVIbso"
type input "QHm7jRkTp9GDoTOd6SyVIbso"
click at [236, 16] on button "search-icon" at bounding box center [230, 15] width 18 height 12
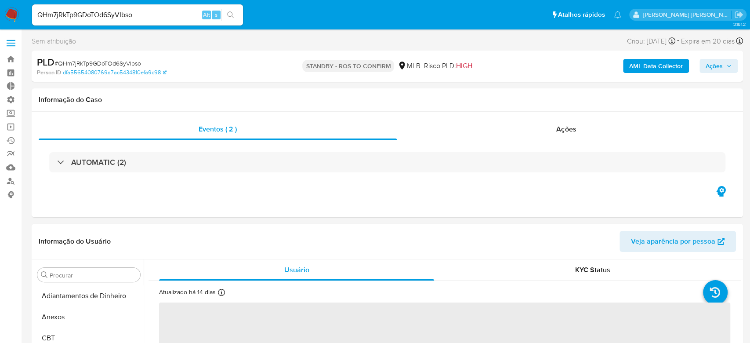
select select "10"
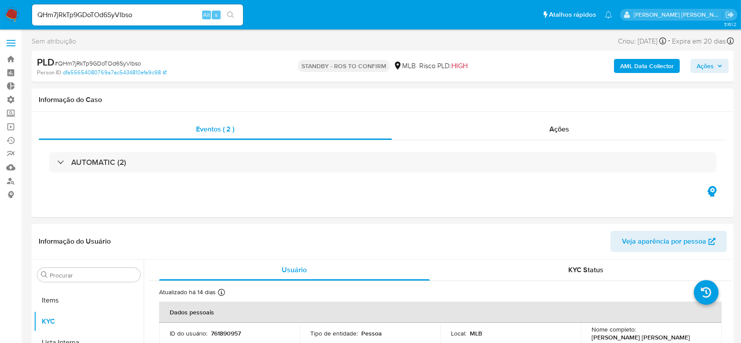
scroll to position [456, 0]
click at [91, 13] on input "QHm7jRkTp9GDoTOd6SyVIbso" at bounding box center [137, 14] width 211 height 11
click at [200, 185] on div "Eventos ( 2 ) Ações AUTOMATIC (2)" at bounding box center [383, 164] width 702 height 105
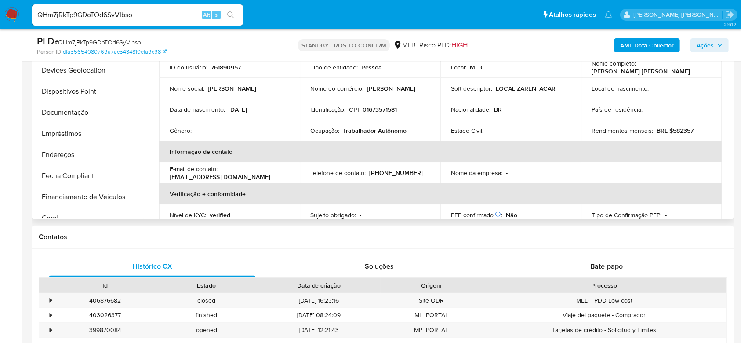
scroll to position [104, 0]
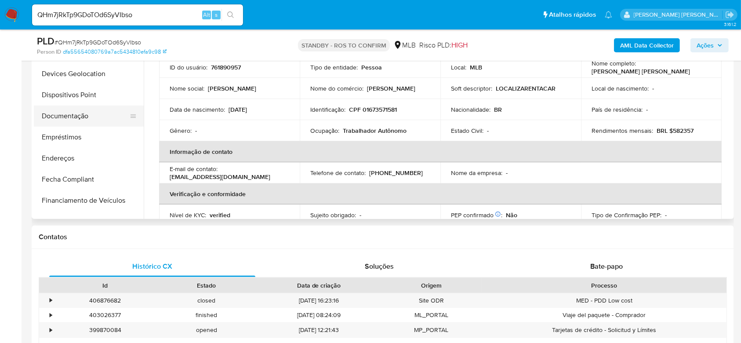
click at [76, 117] on button "Documentação" at bounding box center [85, 115] width 103 height 21
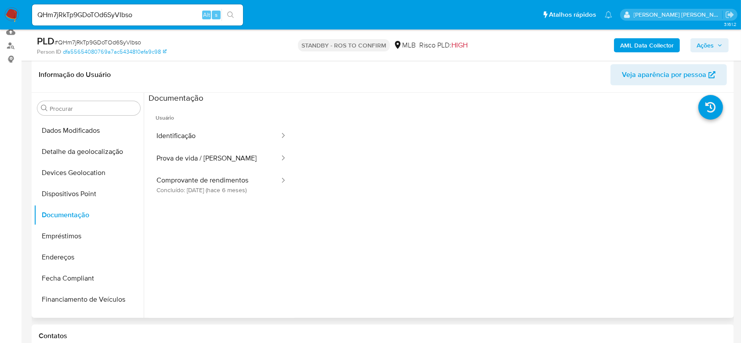
scroll to position [117, 0]
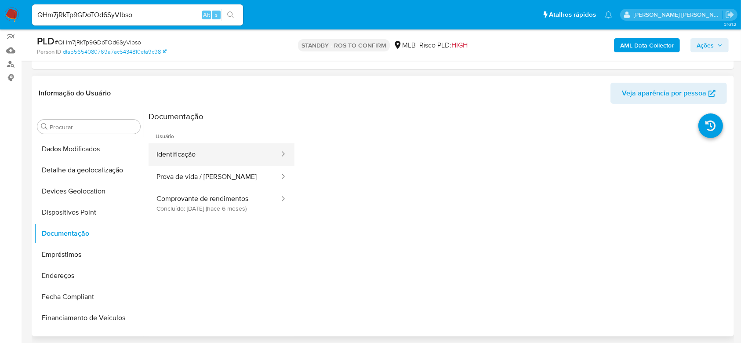
click at [179, 155] on button "Identificação" at bounding box center [215, 154] width 132 height 22
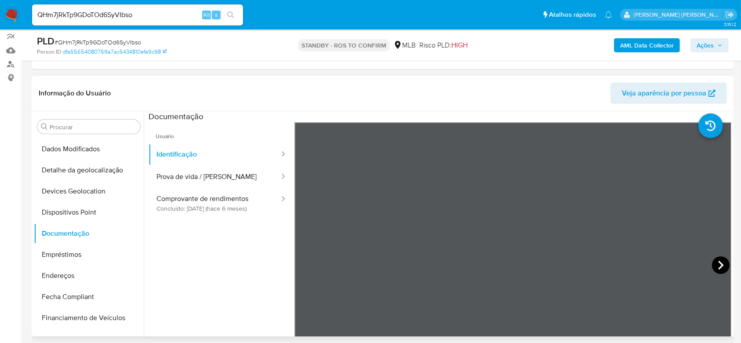
click at [712, 264] on icon at bounding box center [721, 265] width 18 height 18
click at [196, 167] on button "Prova de vida / [PERSON_NAME]" at bounding box center [215, 177] width 132 height 22
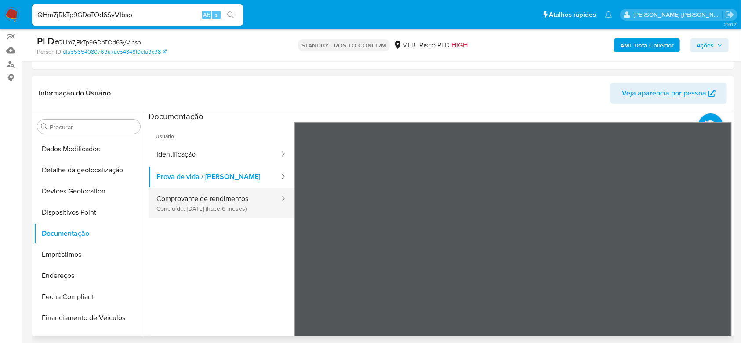
click at [217, 195] on button "Comprovante de rendimentos Concluído: [DATE] (hace 6 meses)" at bounding box center [215, 203] width 132 height 30
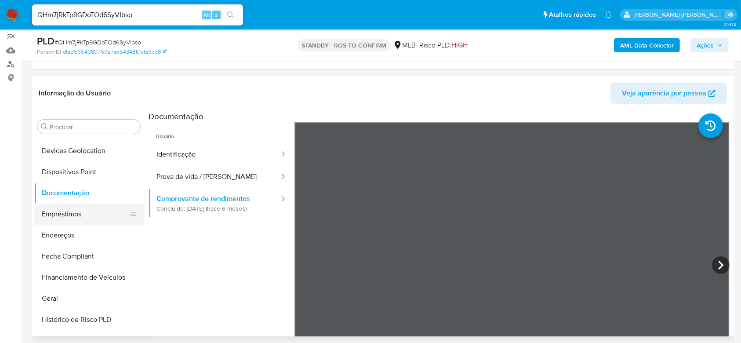
scroll to position [163, 0]
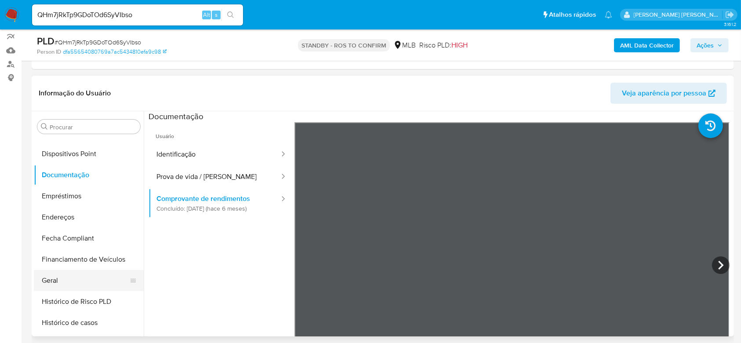
click at [62, 276] on button "Geral" at bounding box center [85, 280] width 103 height 21
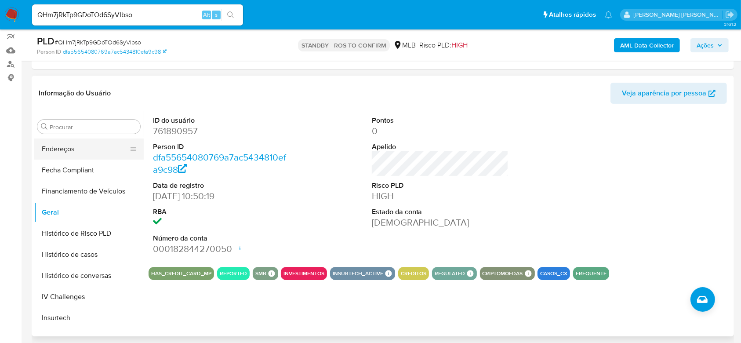
scroll to position [280, 0]
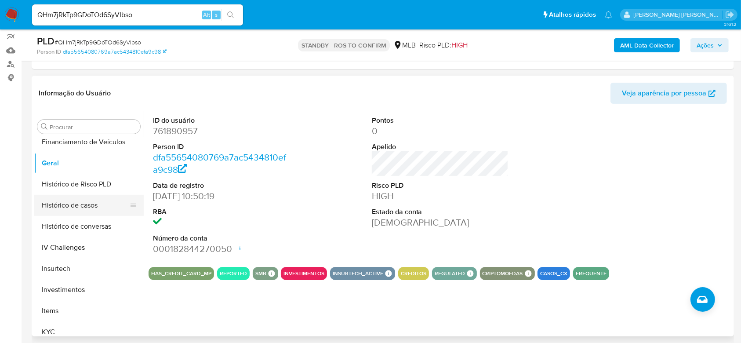
click at [64, 209] on button "Histórico de casos" at bounding box center [85, 205] width 103 height 21
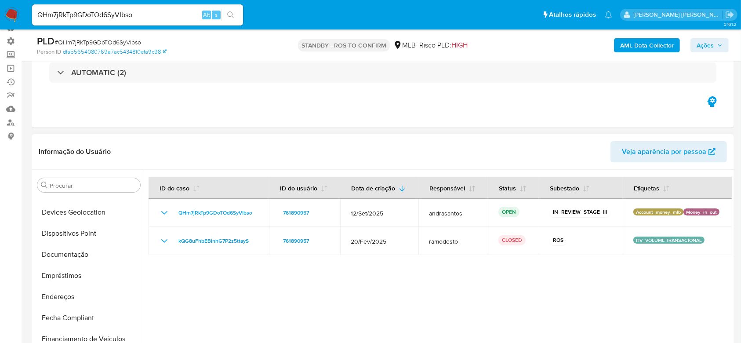
scroll to position [104, 0]
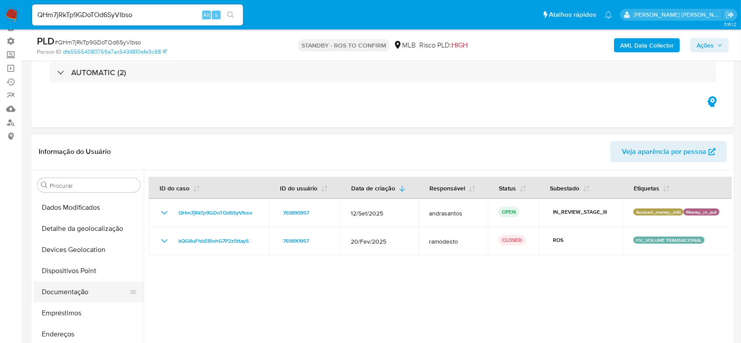
click at [76, 290] on button "Documentação" at bounding box center [85, 291] width 103 height 21
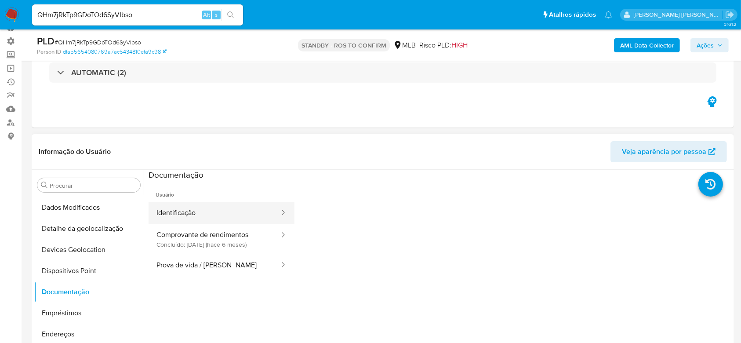
click at [220, 213] on button "Identificação" at bounding box center [215, 213] width 132 height 22
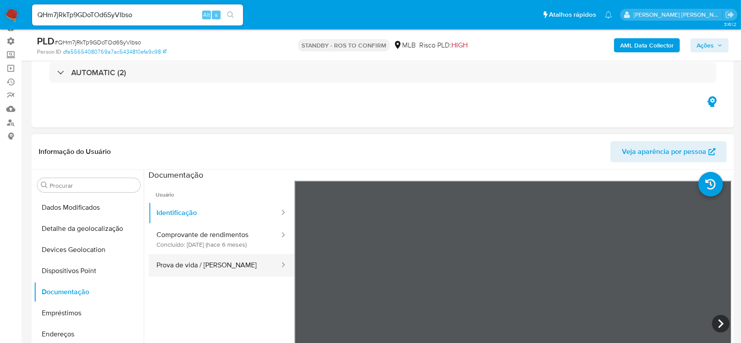
click at [220, 256] on button "Prova de vida / [PERSON_NAME]" at bounding box center [215, 265] width 132 height 22
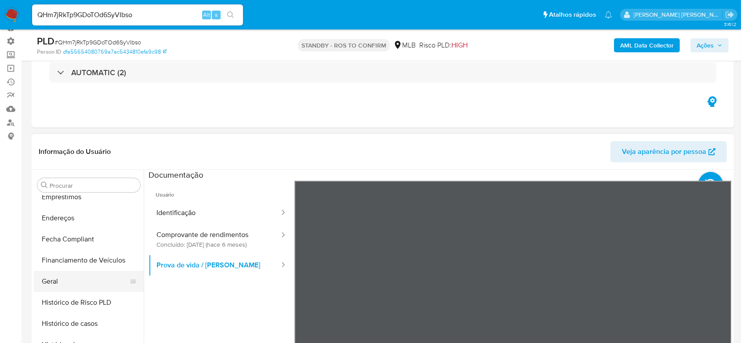
scroll to position [221, 0]
click at [72, 276] on button "Geral" at bounding box center [85, 279] width 103 height 21
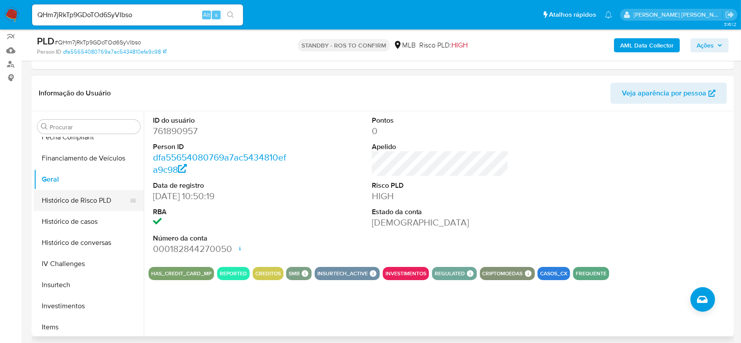
scroll to position [280, 0]
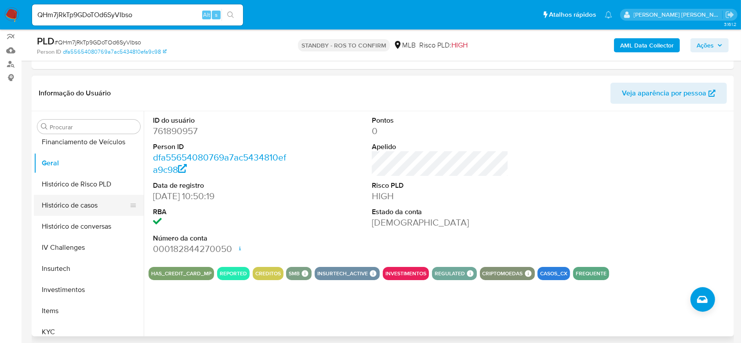
click at [81, 206] on button "Histórico de casos" at bounding box center [85, 205] width 103 height 21
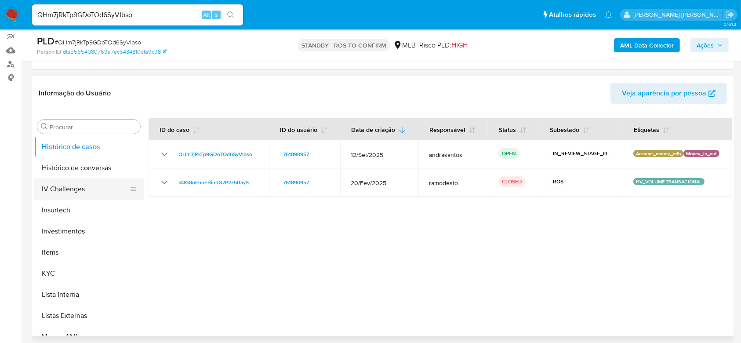
scroll to position [397, 0]
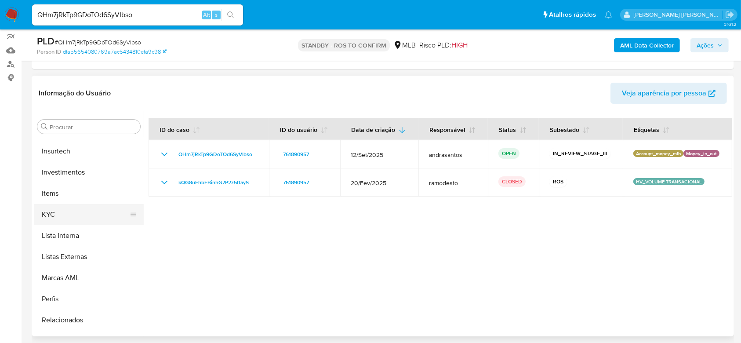
click at [69, 209] on button "KYC" at bounding box center [85, 214] width 103 height 21
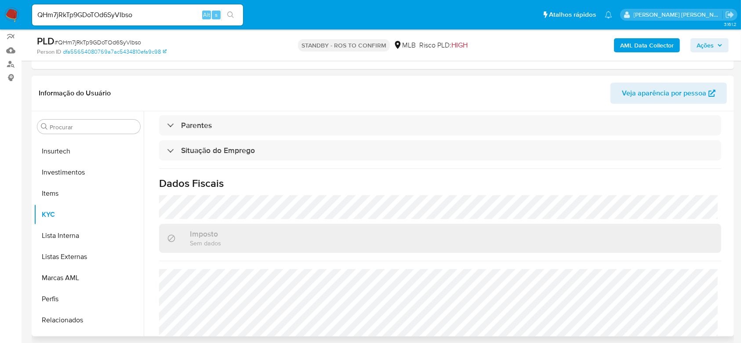
scroll to position [374, 0]
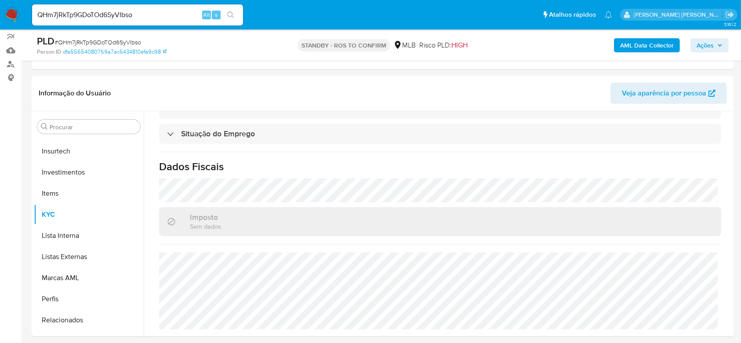
click at [114, 19] on input "QHm7jRkTp9GDoTOd6SyVIbso" at bounding box center [137, 14] width 211 height 11
click at [114, 18] on input "QHm7jRkTp9GDoTOd6SyVIbso" at bounding box center [137, 14] width 211 height 11
click at [125, 14] on input "QHm7jRkTp9GDoTOd6SyVIbso" at bounding box center [137, 14] width 211 height 11
paste input "x2eycFhHkzweThyq6Ex8YTVe"
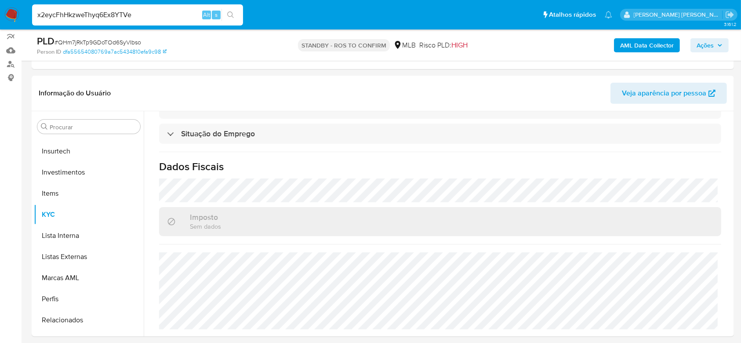
type input "x2eycFhHkzweThyq6Ex8YTVe"
click at [231, 11] on icon "search-icon" at bounding box center [230, 14] width 7 height 7
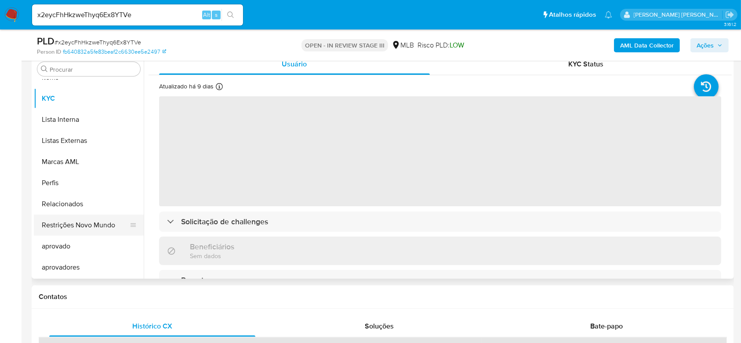
scroll to position [176, 0]
select select "10"
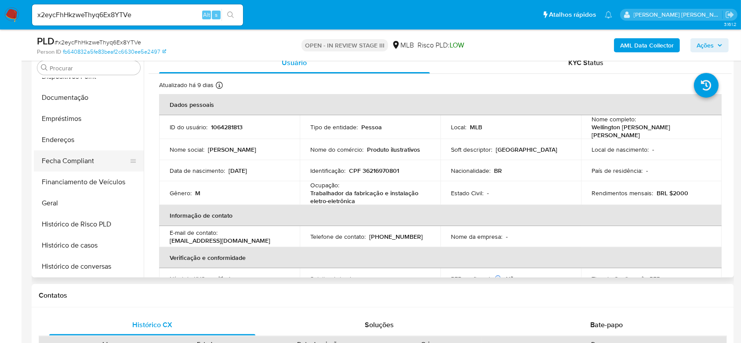
scroll to position [163, 0]
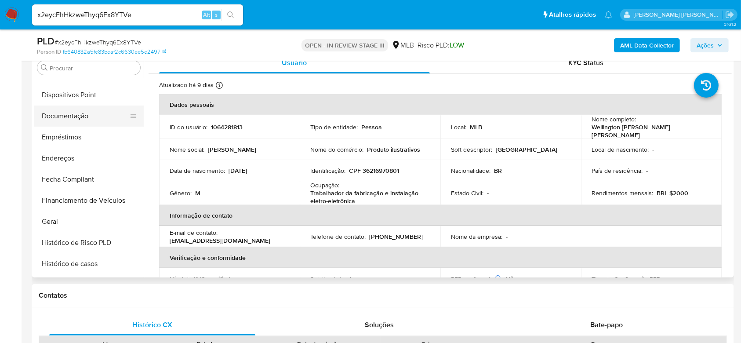
click at [81, 122] on button "Documentação" at bounding box center [85, 115] width 103 height 21
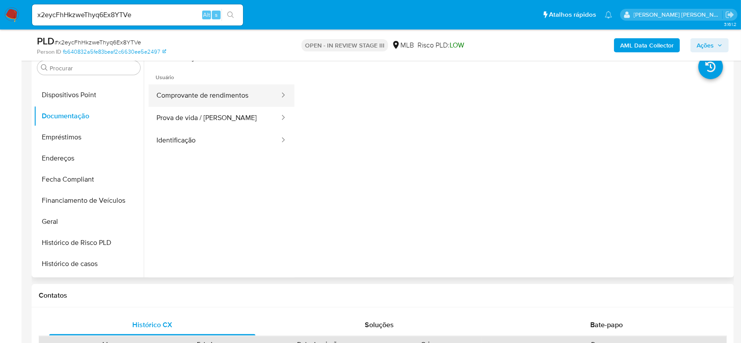
click at [207, 93] on button "Comprovante de rendimentos" at bounding box center [215, 95] width 132 height 22
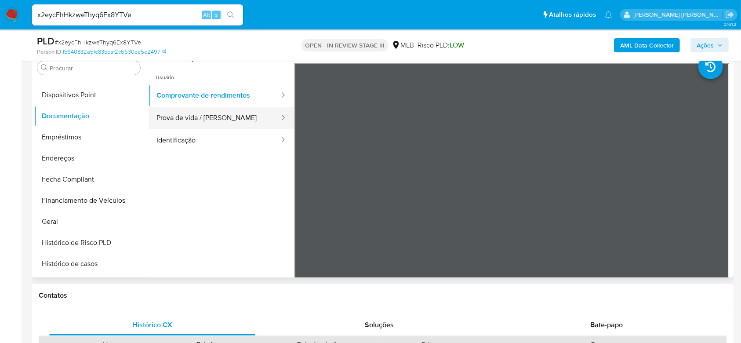
click at [211, 118] on button "Prova de vida / [PERSON_NAME]" at bounding box center [215, 118] width 132 height 22
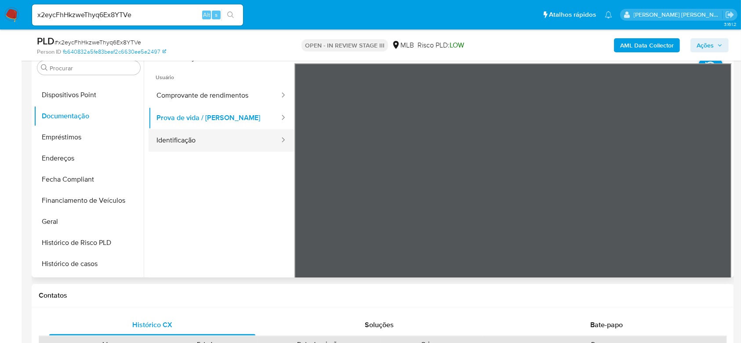
click at [177, 137] on button "Identificação" at bounding box center [215, 140] width 132 height 22
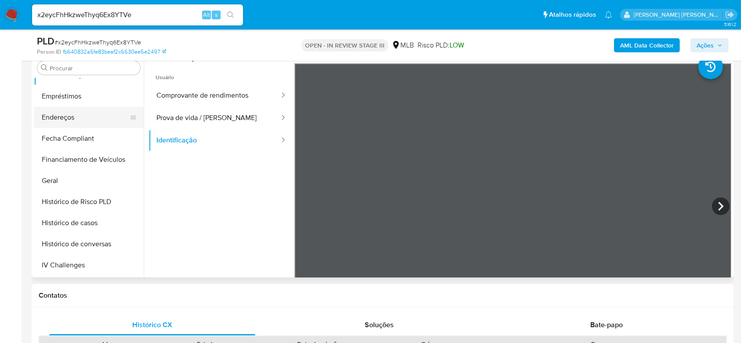
scroll to position [221, 0]
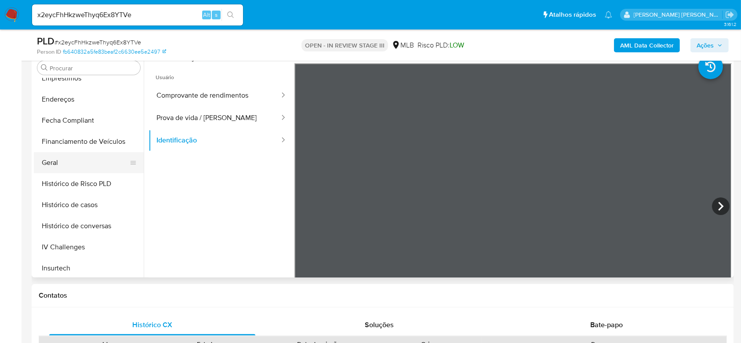
click at [67, 166] on button "Geral" at bounding box center [85, 162] width 103 height 21
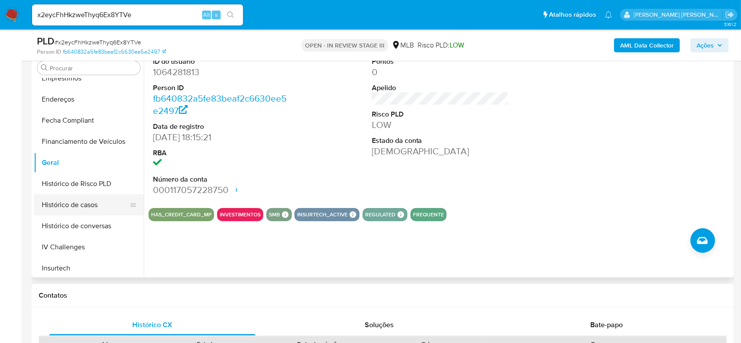
click at [88, 203] on button "Histórico de casos" at bounding box center [85, 204] width 103 height 21
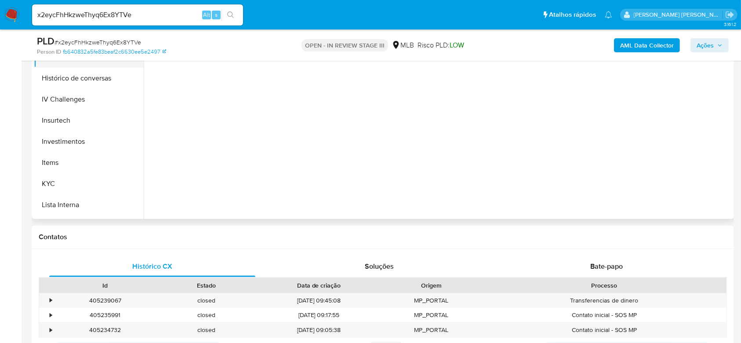
scroll to position [338, 0]
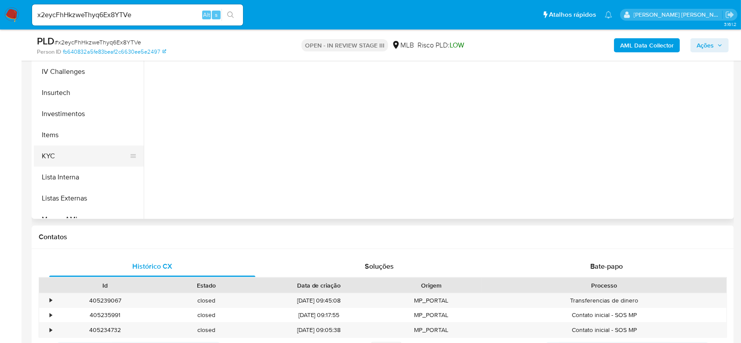
click at [80, 153] on button "KYC" at bounding box center [85, 155] width 103 height 21
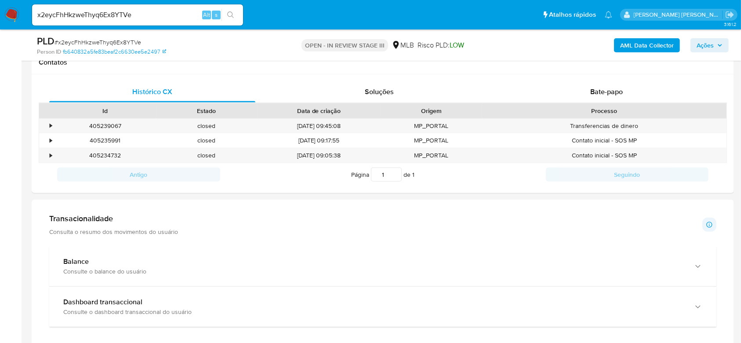
scroll to position [410, 0]
click at [602, 92] on span "Bate-papo" at bounding box center [606, 90] width 33 height 10
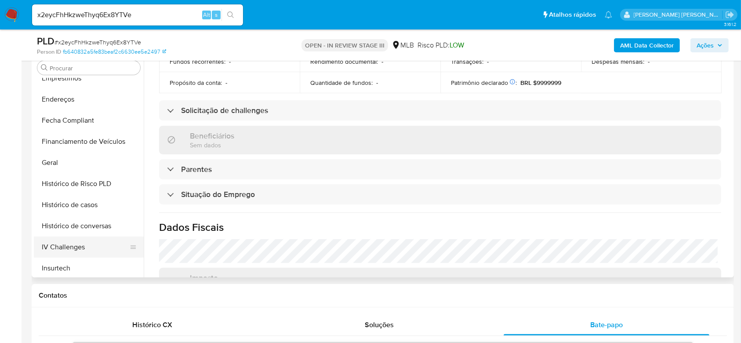
scroll to position [163, 0]
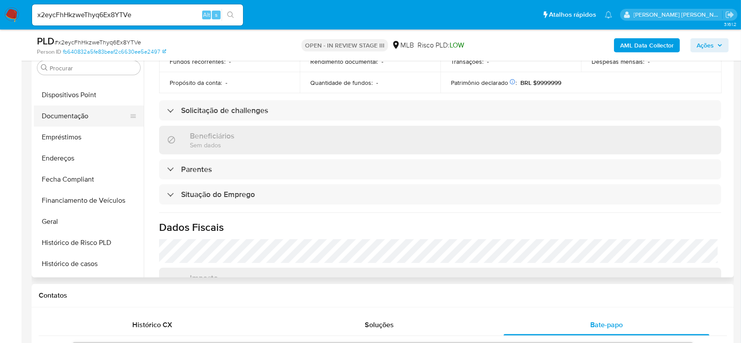
click at [68, 112] on button "Documentação" at bounding box center [85, 115] width 103 height 21
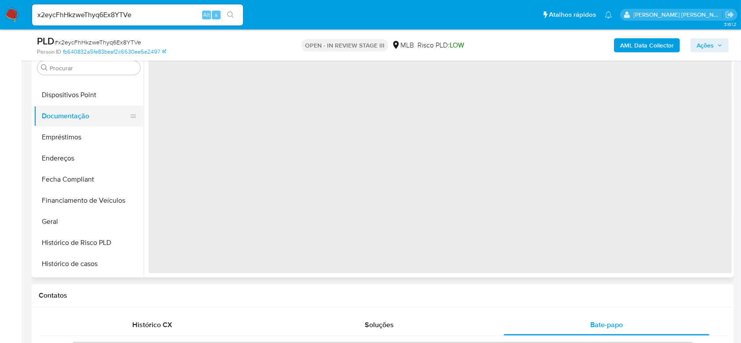
scroll to position [0, 0]
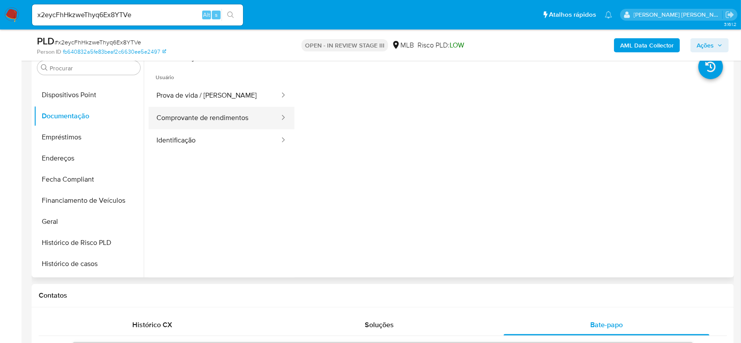
click at [234, 117] on button "Comprovante de rendimentos" at bounding box center [215, 118] width 132 height 22
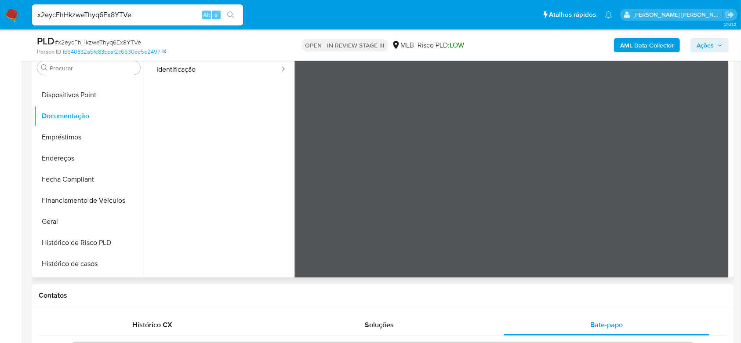
scroll to position [76, 0]
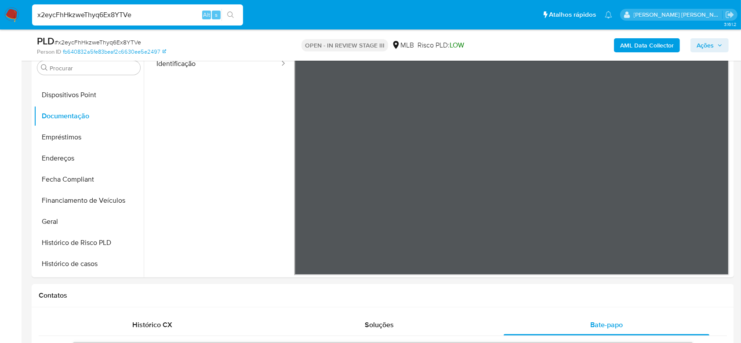
click at [131, 14] on input "x2eycFhHkzweThyq6Ex8YTVe" at bounding box center [137, 14] width 211 height 11
paste input "tdEnI5cNEwf1b4K3ulIsbyyE"
type input "tdEnI5cNEwf1b4K3ulIsbyyE"
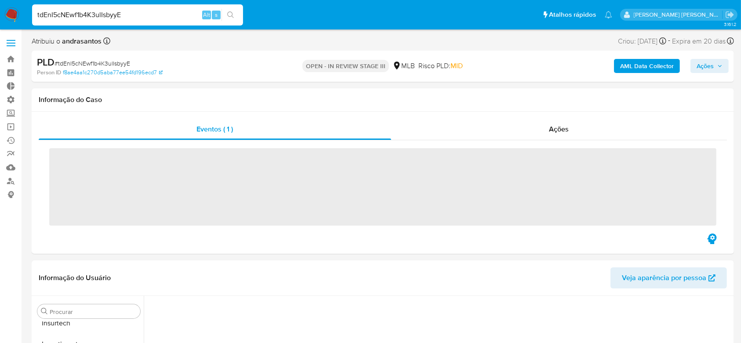
scroll to position [456, 0]
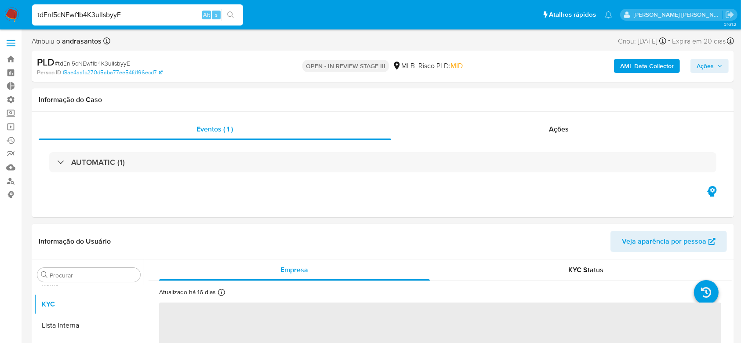
select select "10"
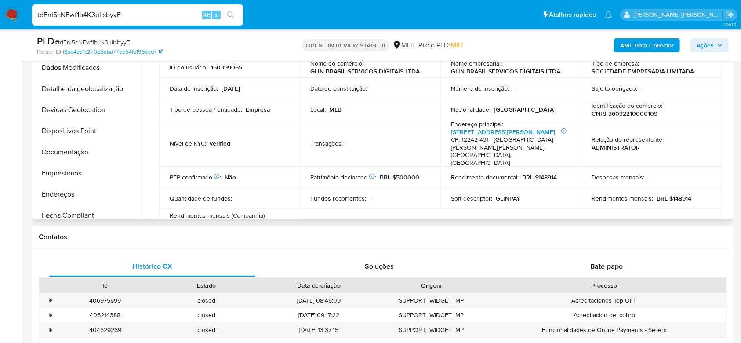
scroll to position [46, 0]
click at [80, 178] on button "Documentação" at bounding box center [85, 174] width 103 height 21
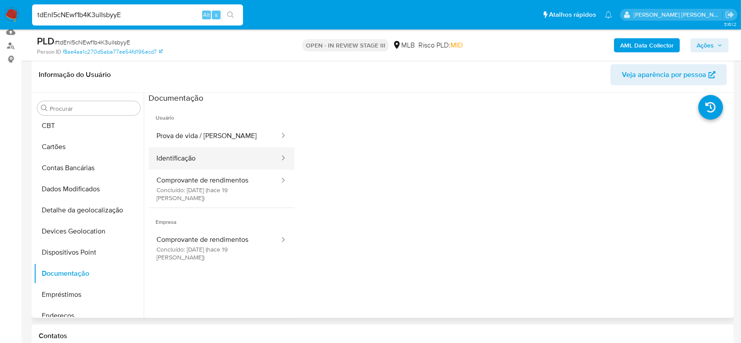
scroll to position [117, 0]
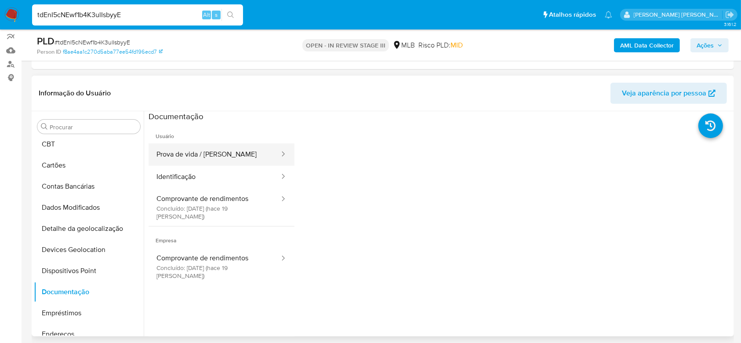
click at [192, 155] on button "Prova de vida / [PERSON_NAME]" at bounding box center [215, 154] width 132 height 22
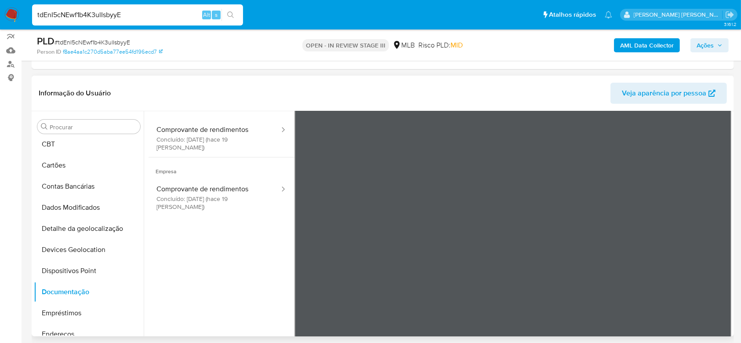
scroll to position [74, 0]
drag, startPoint x: 211, startPoint y: 190, endPoint x: 212, endPoint y: 163, distance: 27.3
click at [212, 163] on li "Empresa Comprovante de rendimentos Concluído: [DATE] (hace 19 [PERSON_NAME])" at bounding box center [222, 181] width 146 height 59
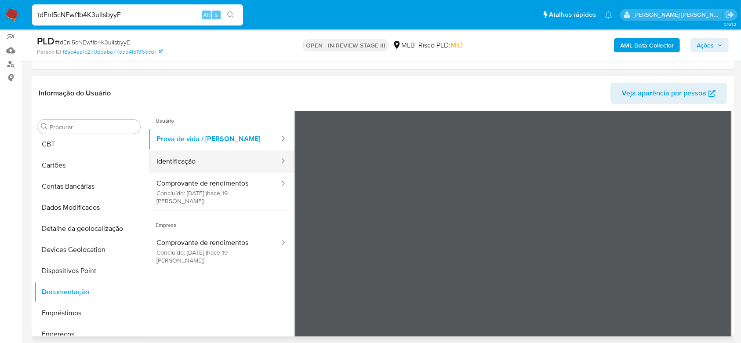
click at [190, 163] on button "Identificação" at bounding box center [215, 161] width 132 height 22
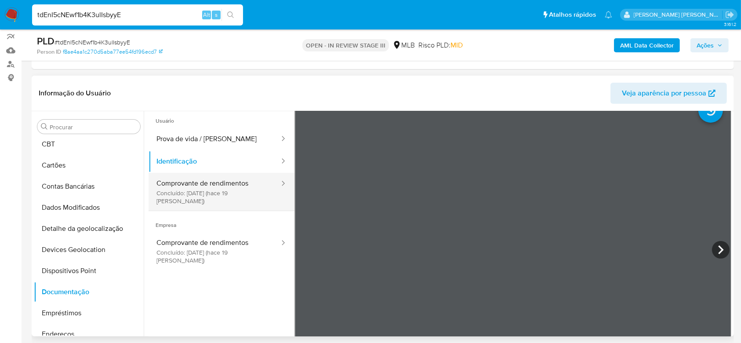
click at [207, 188] on button "Comprovante de rendimentos Concluído: [DATE] (hace 19 [PERSON_NAME])" at bounding box center [215, 192] width 132 height 38
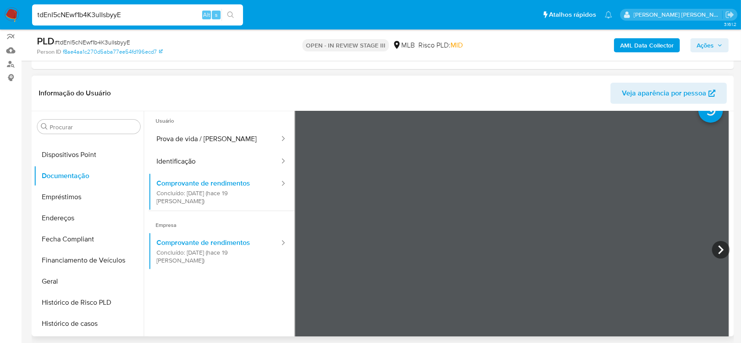
scroll to position [163, 0]
click at [53, 282] on button "Geral" at bounding box center [85, 280] width 103 height 21
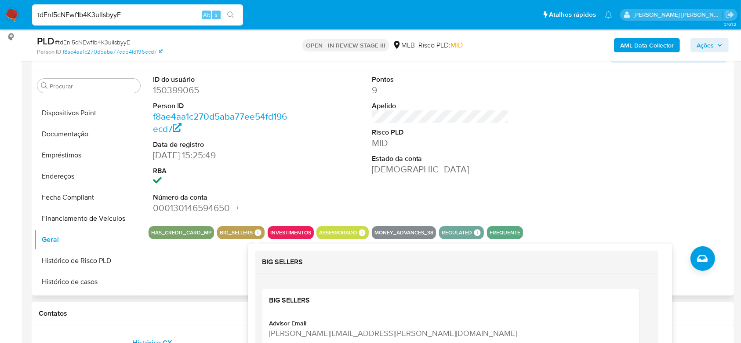
scroll to position [176, 0]
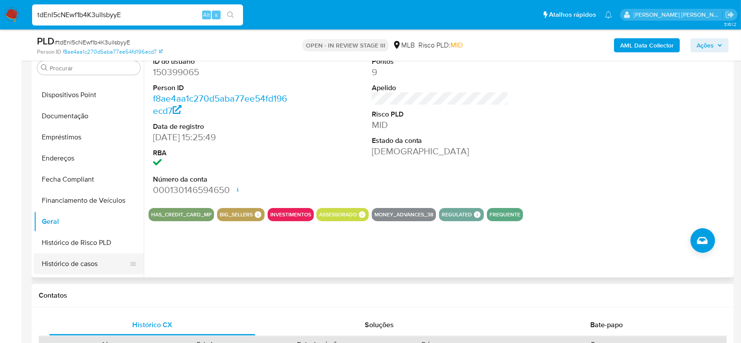
click at [89, 258] on button "Histórico de casos" at bounding box center [85, 263] width 103 height 21
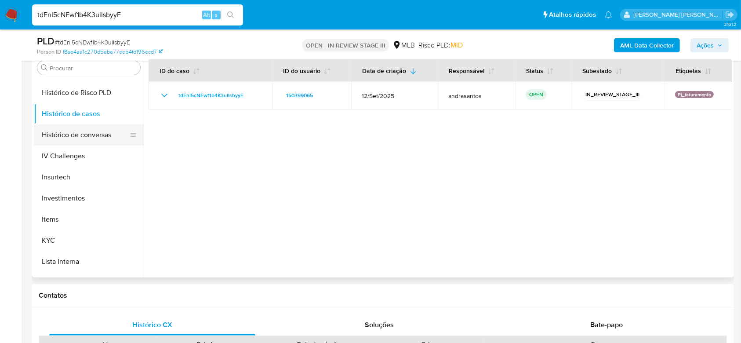
scroll to position [338, 0]
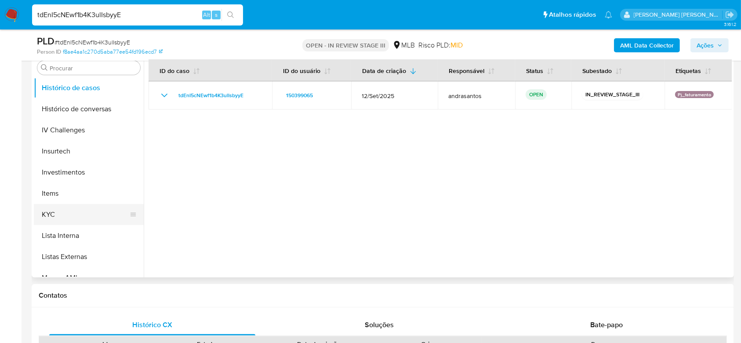
click at [73, 215] on button "KYC" at bounding box center [85, 214] width 103 height 21
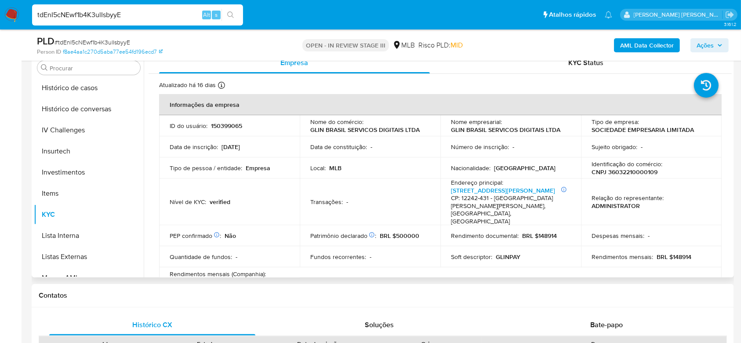
scroll to position [58, 0]
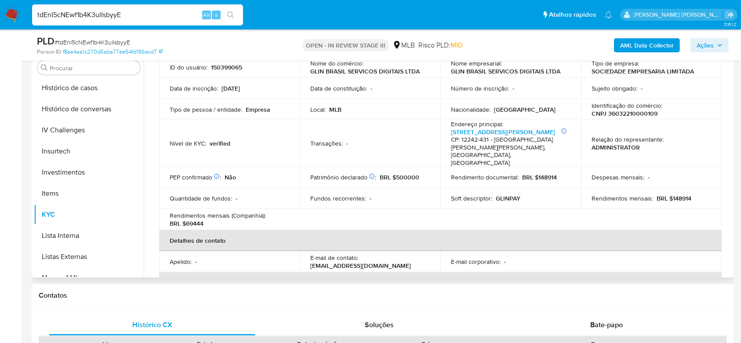
click at [622, 116] on p "CNPJ 36032210000109" at bounding box center [624, 113] width 66 height 8
copy p "36032210000109"
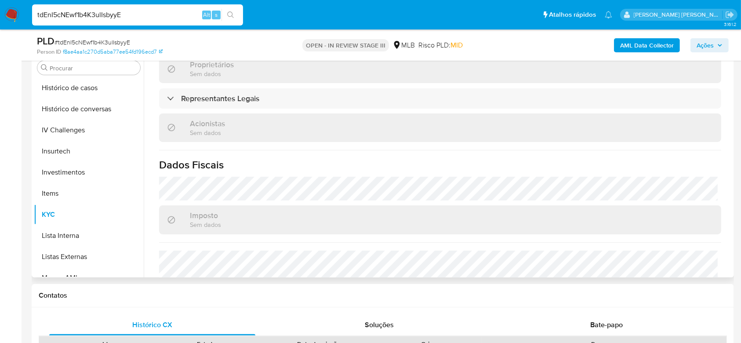
scroll to position [527, 0]
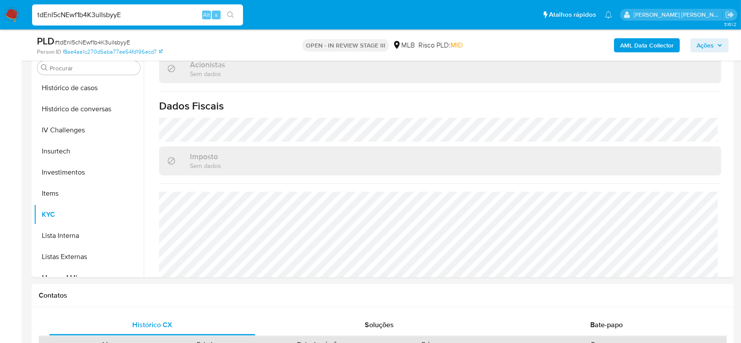
click at [102, 16] on input "tdEnI5cNEwf1b4K3ulIsbyyE" at bounding box center [137, 14] width 211 height 11
paste input "UgFPvDXJMIo7KZKWa1xQqo2v"
type input "UgFPvDXJMIo7KZKWa1xQqo2v"
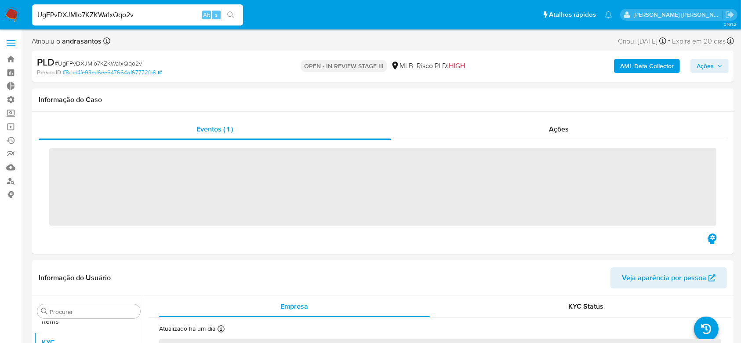
scroll to position [456, 0]
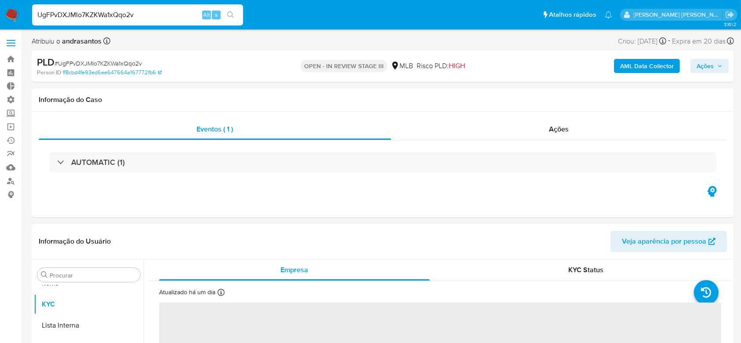
select select "10"
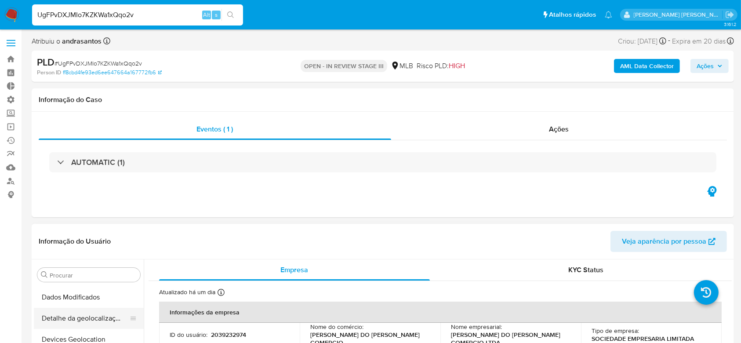
scroll to position [163, 0]
click at [67, 322] on button "Documentação" at bounding box center [85, 322] width 103 height 21
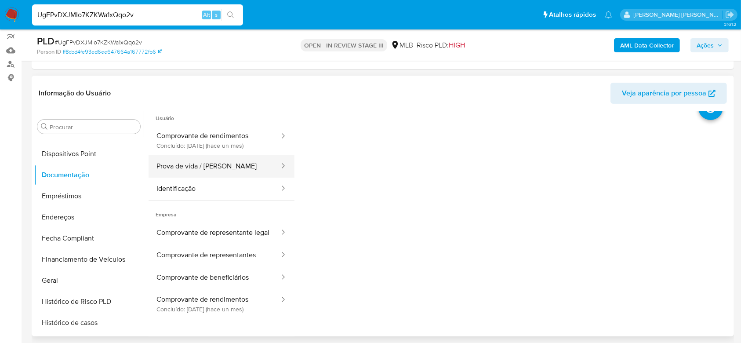
scroll to position [0, 0]
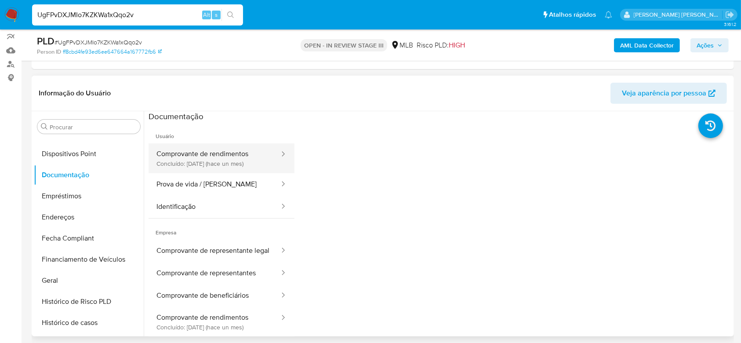
click at [194, 158] on button "Comprovante de rendimentos Concluído: [DATE] (hace un mes)" at bounding box center [215, 158] width 132 height 30
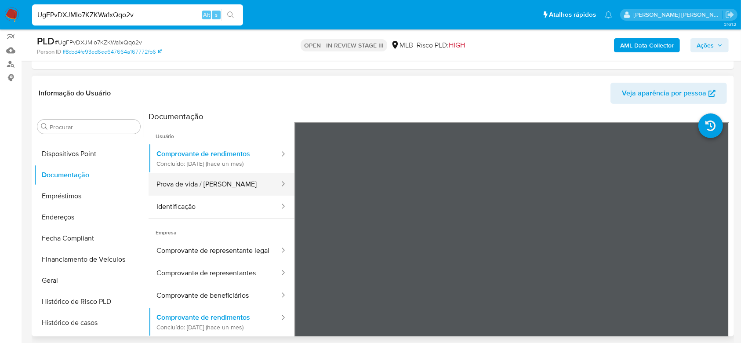
click at [193, 185] on button "Prova de vida / [PERSON_NAME]" at bounding box center [215, 184] width 132 height 22
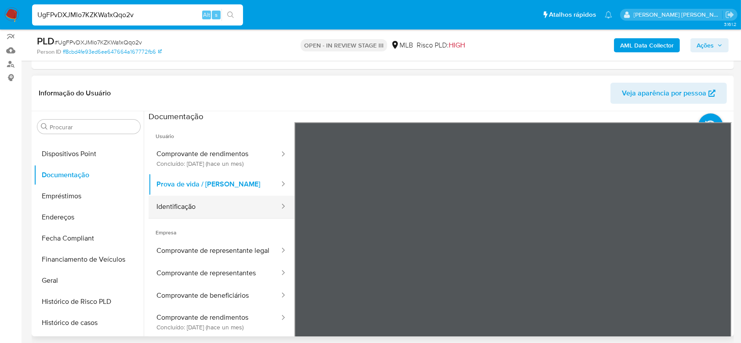
click at [207, 208] on button "Identificação" at bounding box center [215, 207] width 132 height 22
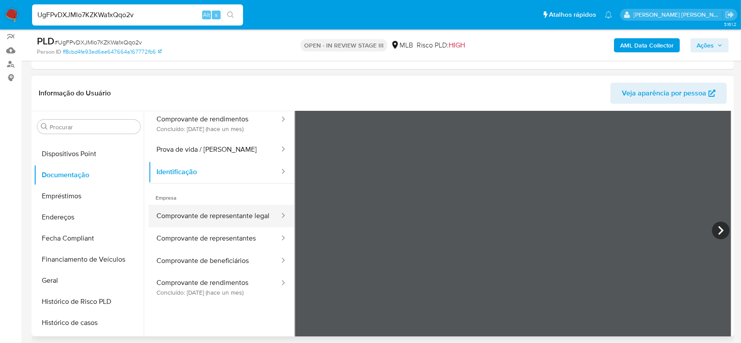
scroll to position [58, 0]
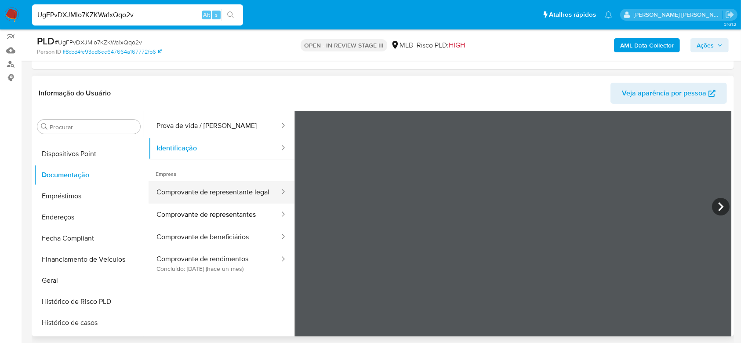
click at [233, 200] on button "Comprovante de representante legal" at bounding box center [215, 192] width 132 height 22
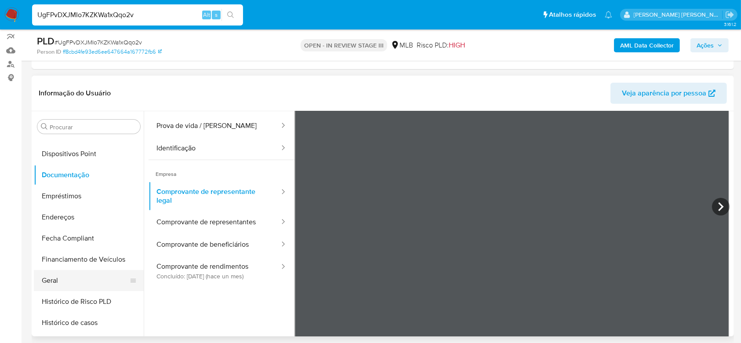
click at [70, 276] on button "Geral" at bounding box center [85, 280] width 103 height 21
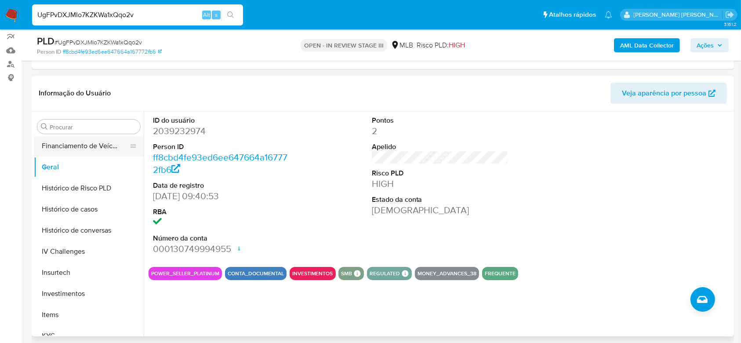
scroll to position [280, 0]
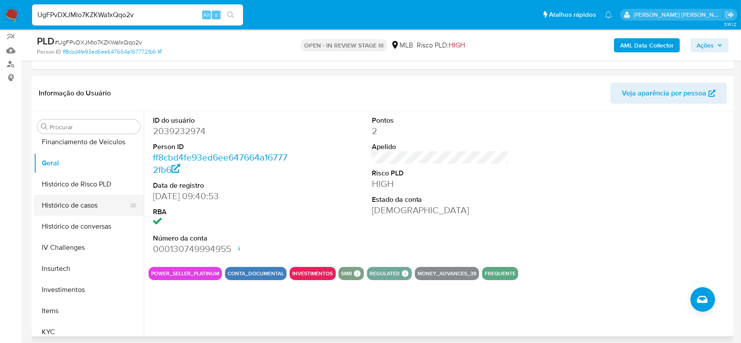
click at [90, 206] on button "Histórico de casos" at bounding box center [85, 205] width 103 height 21
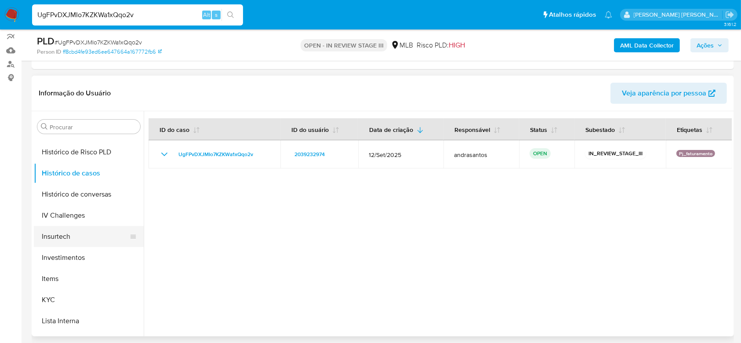
scroll to position [338, 0]
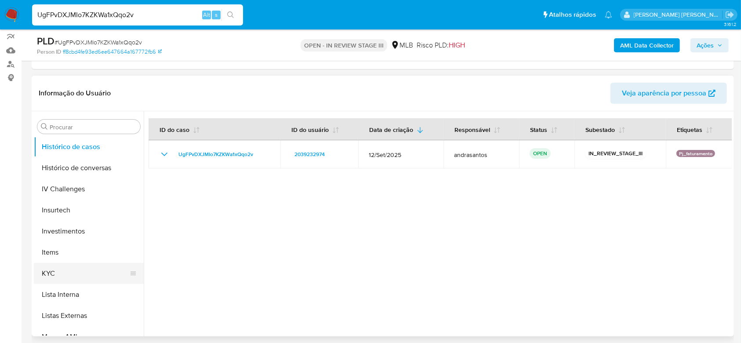
click at [82, 272] on button "KYC" at bounding box center [85, 273] width 103 height 21
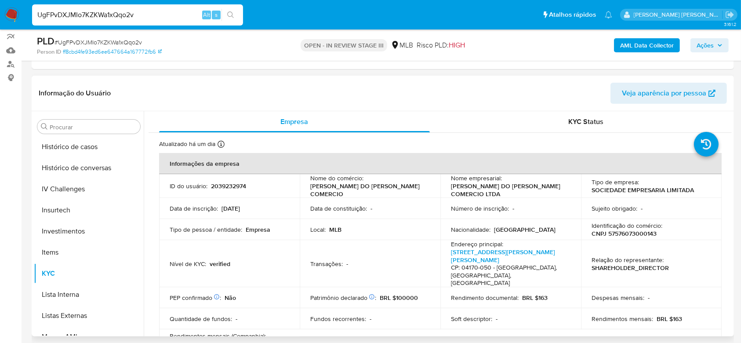
click at [615, 232] on p "CNPJ 57576073000143" at bounding box center [623, 233] width 65 height 8
copy p "57576073000143"
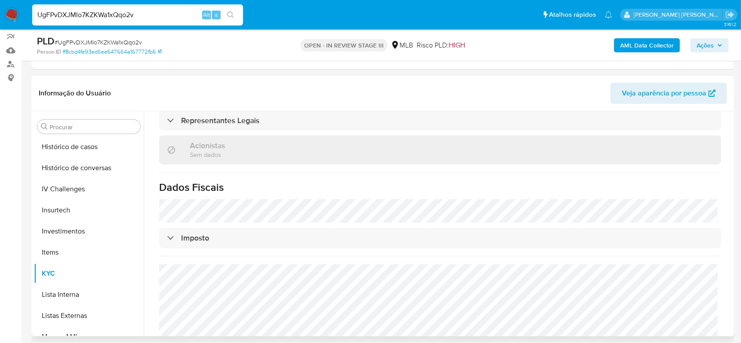
scroll to position [531, 0]
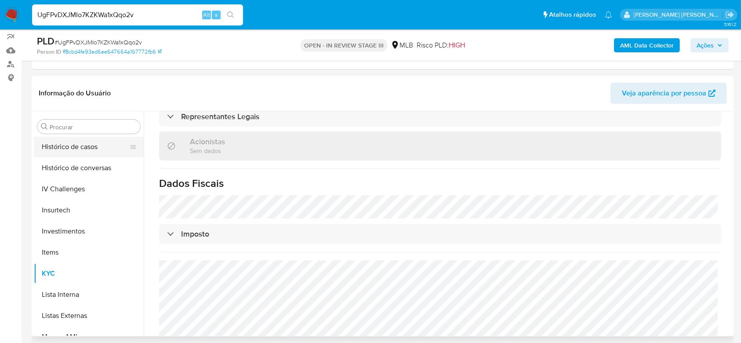
click at [91, 145] on button "Histórico de casos" at bounding box center [85, 146] width 103 height 21
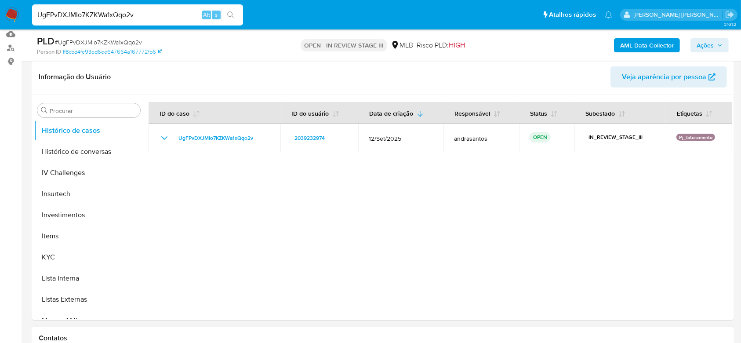
scroll to position [117, 0]
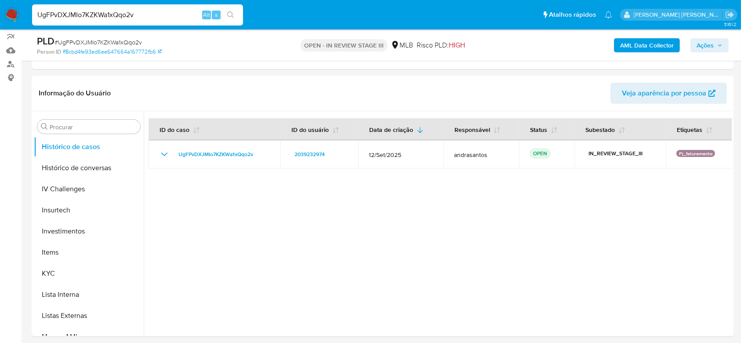
click at [101, 16] on input "UgFPvDXJMIo7KZKWa1xQqo2v" at bounding box center [137, 14] width 211 height 11
click at [102, 16] on input "UgFPvDXJMIo7KZKWa1xQqo2v" at bounding box center [137, 14] width 211 height 11
paste input "DMPgHPdqAz58hrUVX2eUhS8F"
click at [101, 16] on input "UgFPvDXJMIo7KZKDMPgHPdqAz58hrUVX2eUhS8Fa1xQqo2v" at bounding box center [137, 14] width 211 height 11
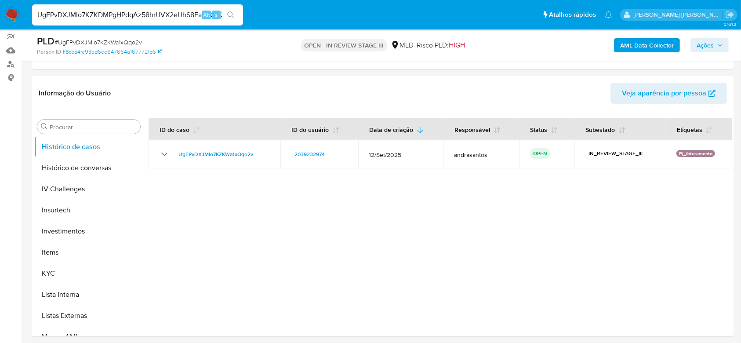
click at [101, 16] on input "UgFPvDXJMIo7KZKDMPgHPdqAz58hrUVX2eUhS8Fa1xQqo2v" at bounding box center [137, 14] width 211 height 11
paste input "DMPgHPdqAz58hrUVX2eUhS8F"
type input "DMPgHPdqAz58hrUVX2eUhS8F"
click at [234, 18] on icon "search-icon" at bounding box center [230, 14] width 7 height 7
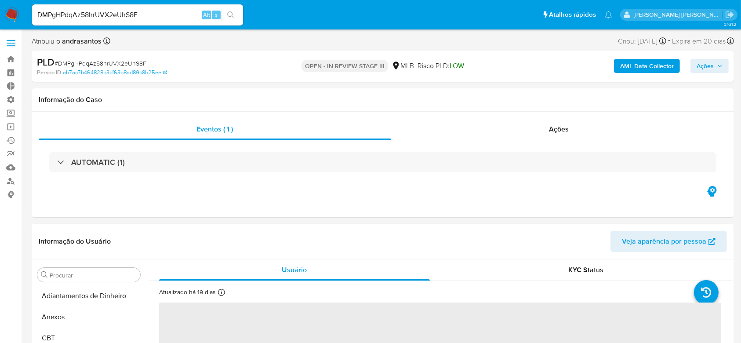
select select "10"
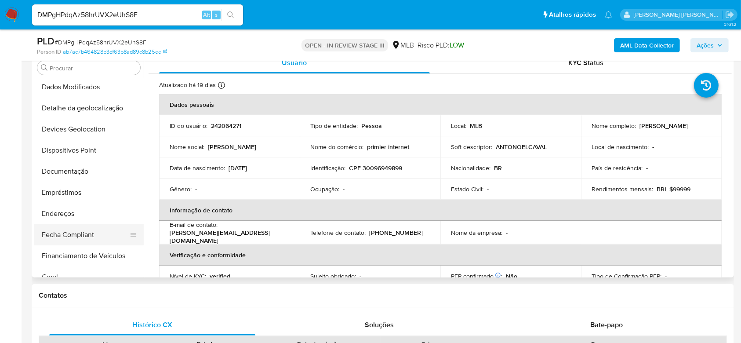
scroll to position [117, 0]
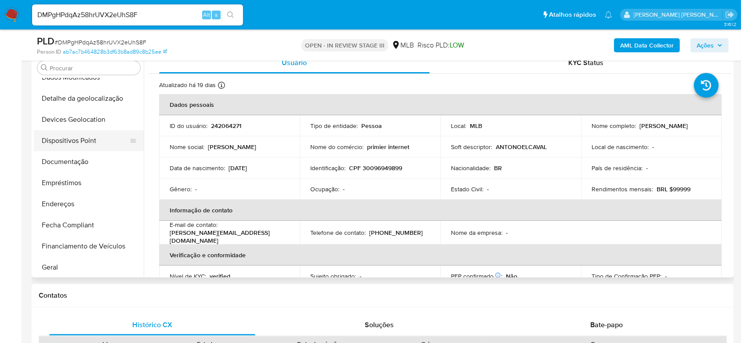
click at [70, 149] on button "Dispositivos Point" at bounding box center [85, 140] width 103 height 21
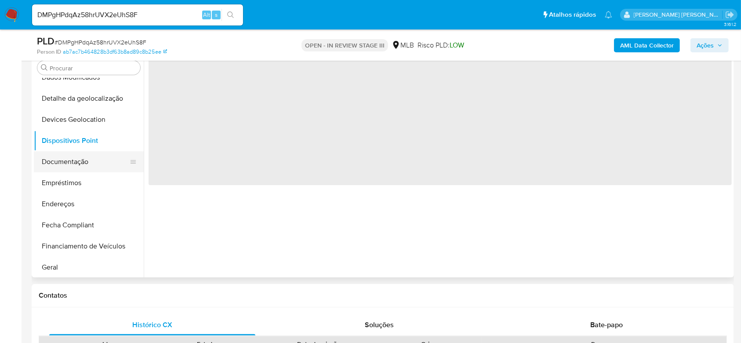
click at [68, 158] on button "Documentação" at bounding box center [85, 161] width 103 height 21
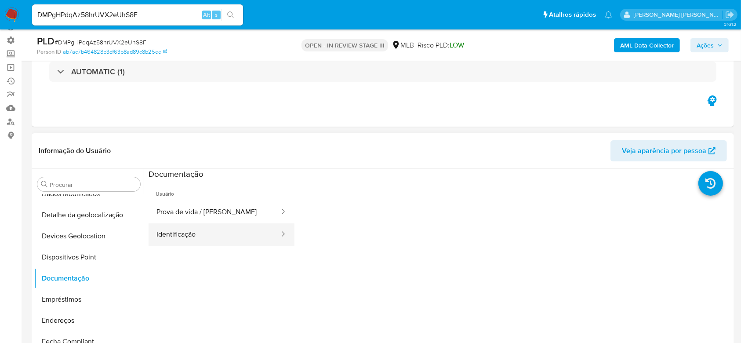
scroll to position [58, 0]
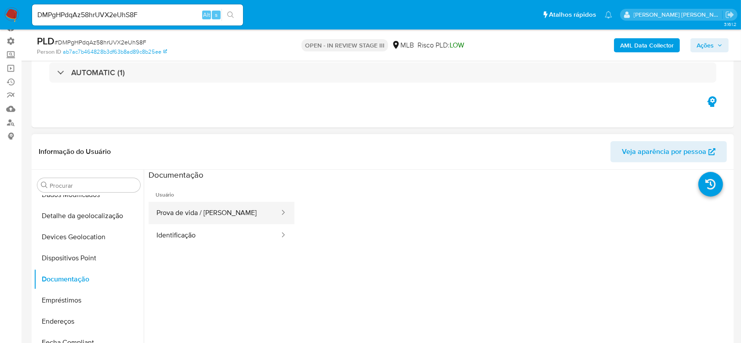
click at [183, 216] on button "Prova de vida / [PERSON_NAME]" at bounding box center [215, 213] width 132 height 22
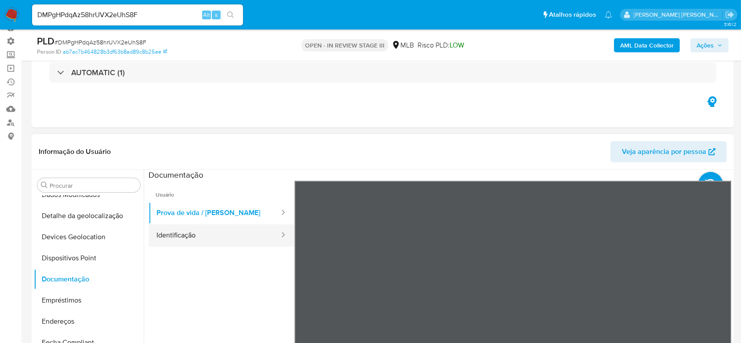
click at [214, 235] on button "Identificação" at bounding box center [215, 235] width 132 height 22
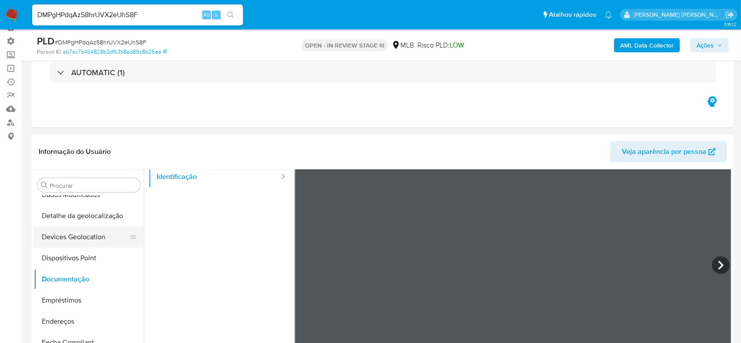
scroll to position [176, 0]
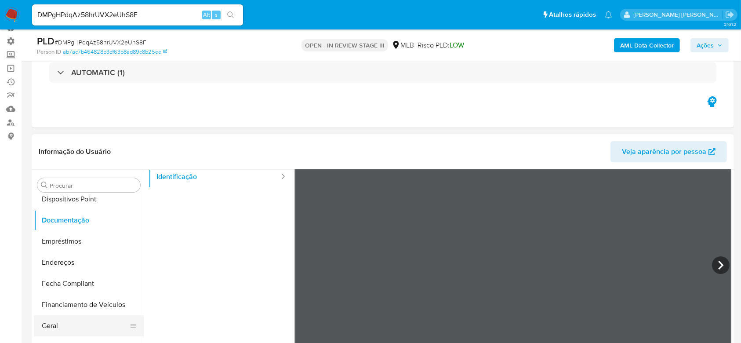
click at [67, 321] on button "Geral" at bounding box center [85, 325] width 103 height 21
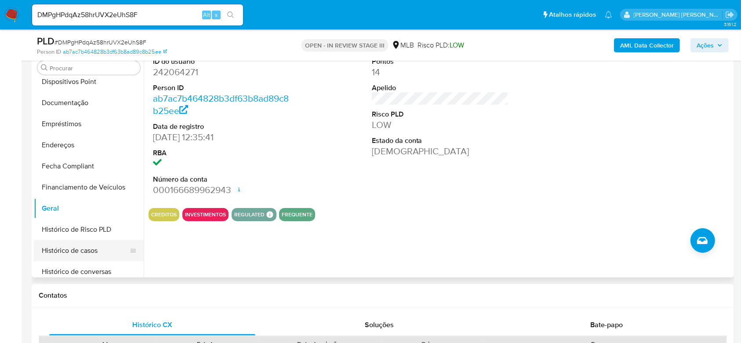
click at [85, 250] on button "Histórico de casos" at bounding box center [85, 250] width 103 height 21
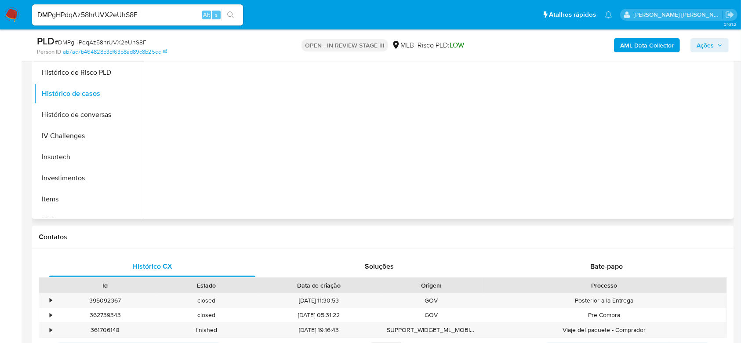
scroll to position [293, 0]
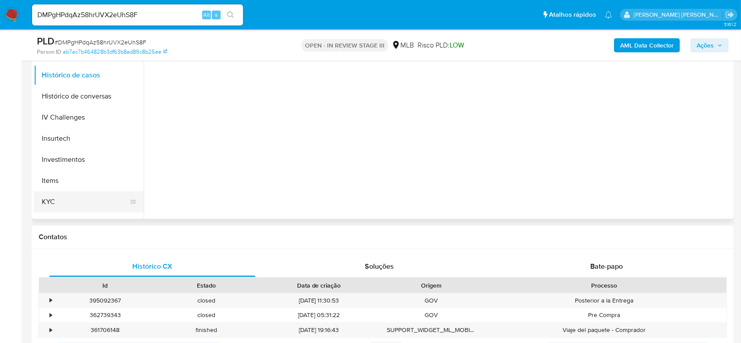
click at [58, 199] on button "KYC" at bounding box center [85, 201] width 103 height 21
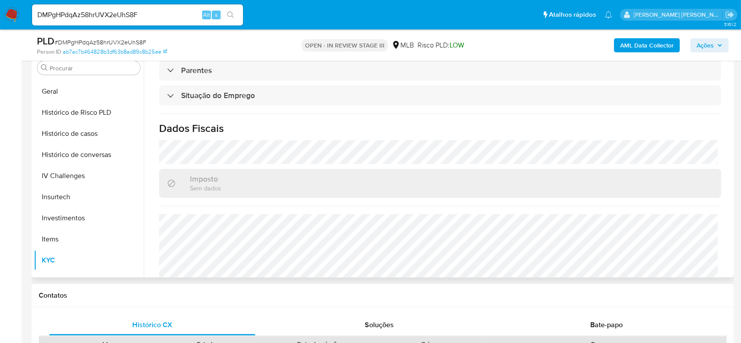
scroll to position [374, 0]
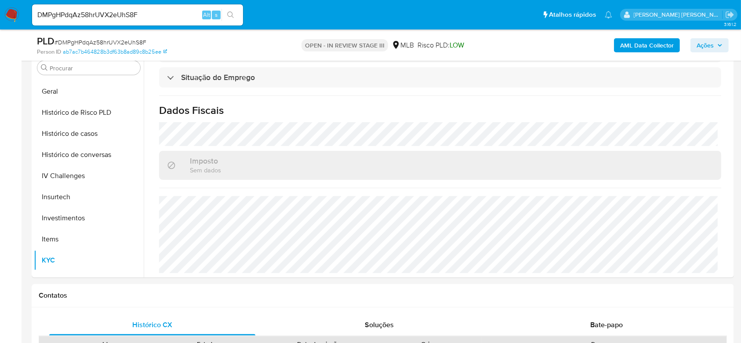
click at [85, 12] on input "DMPgHPdqAz58hrUVX2eUhS8F" at bounding box center [137, 14] width 211 height 11
paste input "MjZNKtsbODlbegOrs3fW2fCY"
type input "MjZNKtsbODlbegOrs3fW2fCY"
click at [237, 21] on div "MjZNKtsbODlbegOrs3fW2fCY Alt s" at bounding box center [137, 14] width 211 height 21
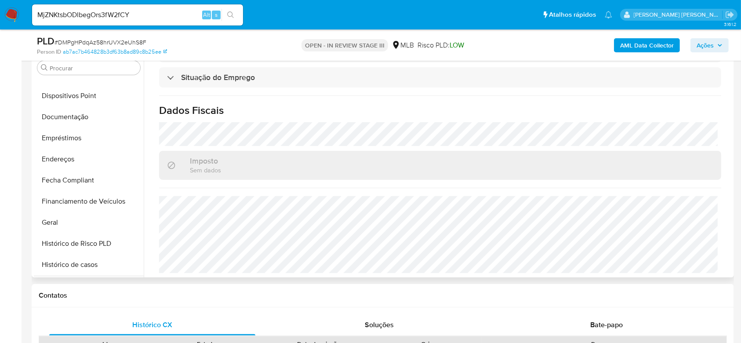
scroll to position [117, 0]
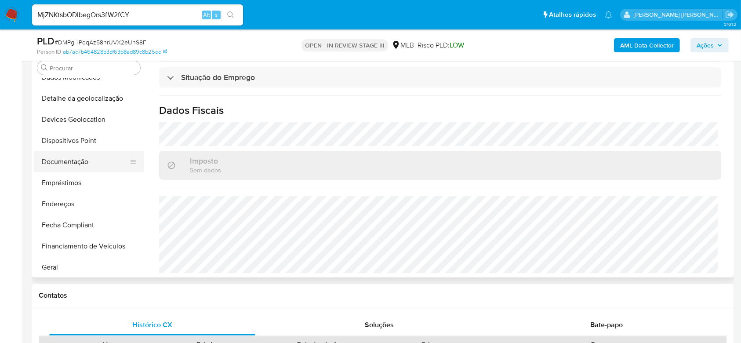
click at [92, 160] on button "Documentação" at bounding box center [85, 161] width 103 height 21
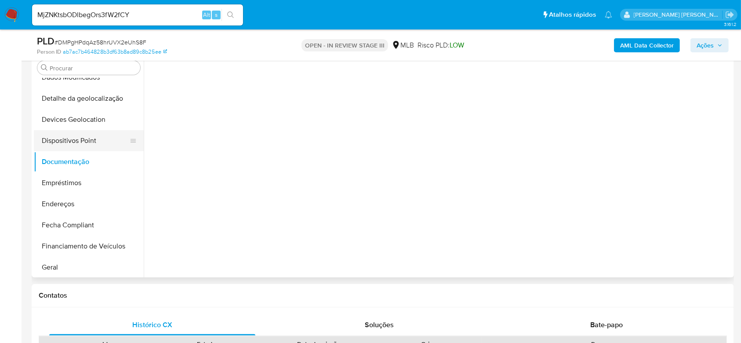
scroll to position [0, 0]
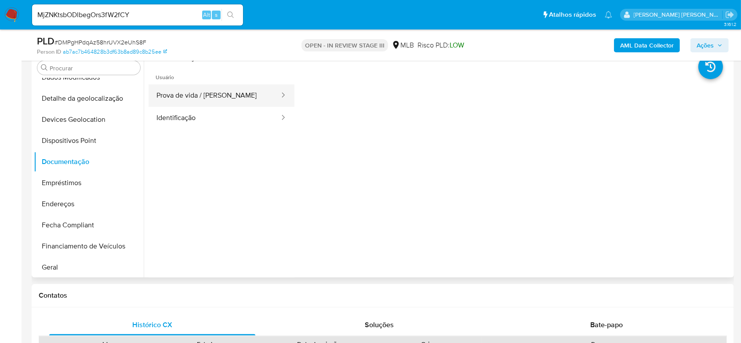
click at [234, 98] on button "Prova de vida / [PERSON_NAME]" at bounding box center [215, 95] width 132 height 22
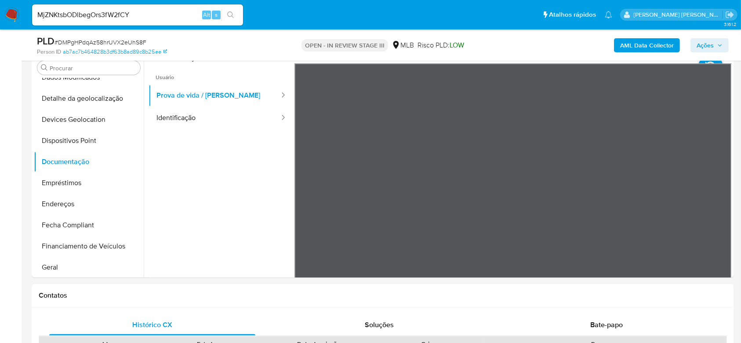
click at [63, 16] on input "MjZNKtsbODlbegOrs3fW2fCY" at bounding box center [137, 14] width 211 height 11
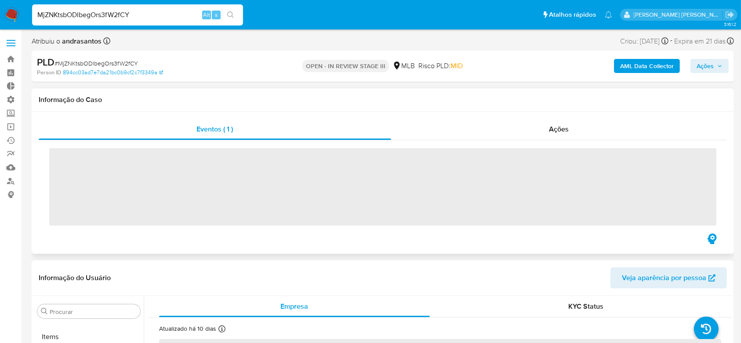
scroll to position [456, 0]
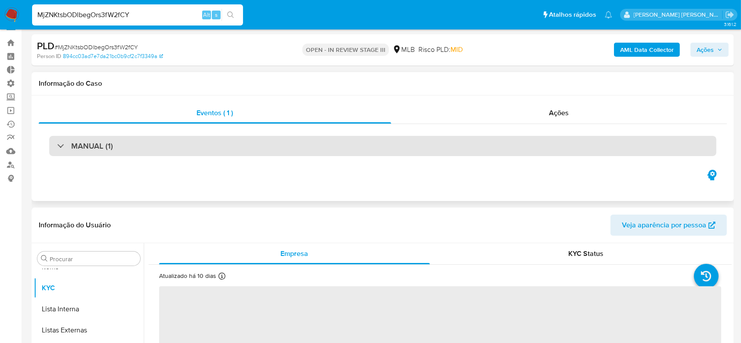
select select "10"
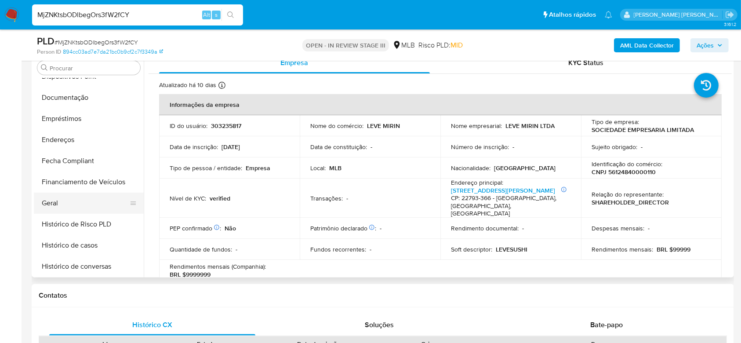
scroll to position [163, 0]
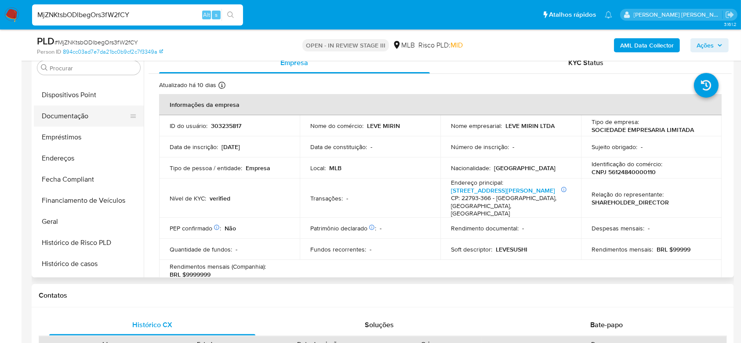
click at [70, 109] on button "Documentação" at bounding box center [85, 115] width 103 height 21
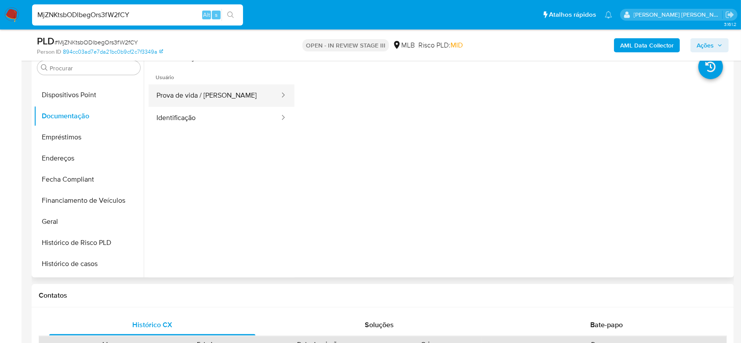
click at [223, 97] on button "Prova de vida / [PERSON_NAME]" at bounding box center [215, 95] width 132 height 22
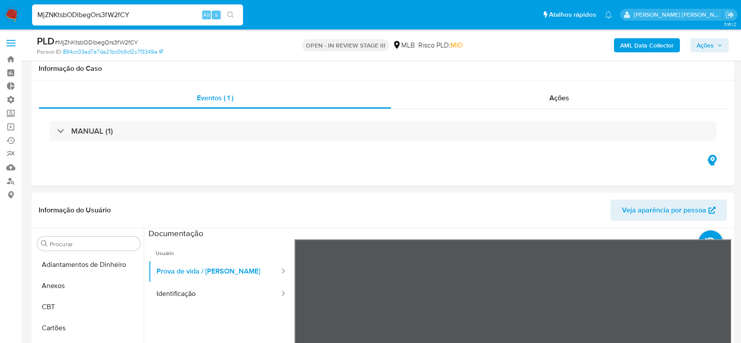
select select "10"
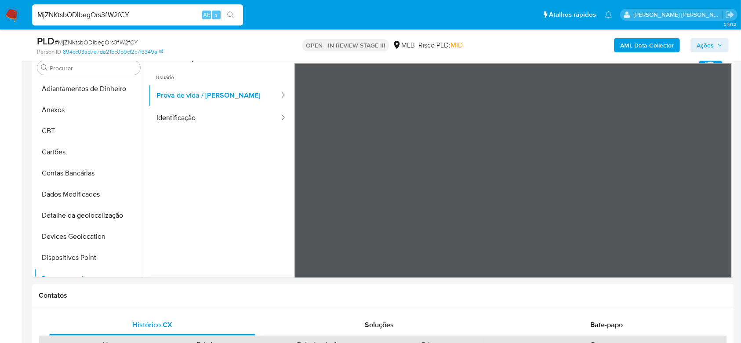
scroll to position [163, 0]
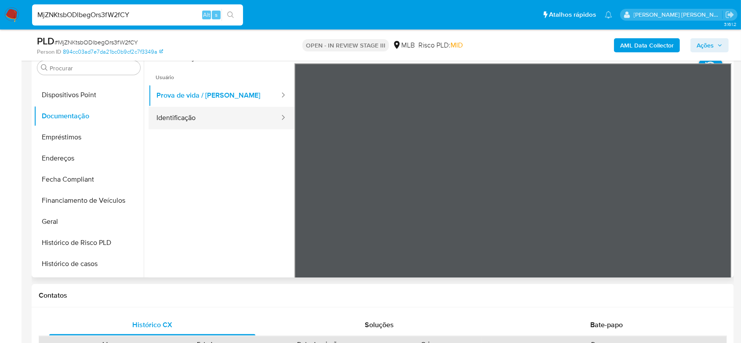
click at [185, 120] on button "Identificação" at bounding box center [215, 118] width 132 height 22
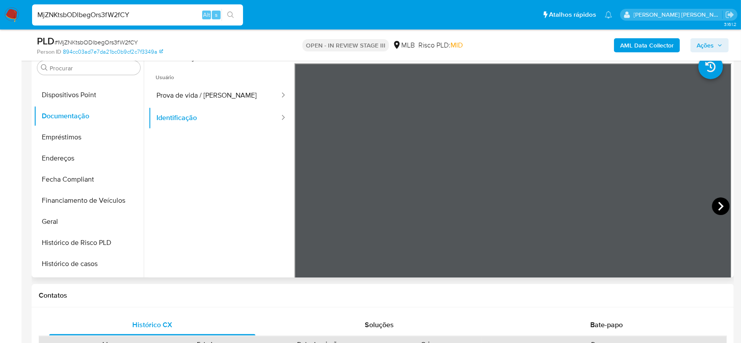
click at [714, 203] on icon at bounding box center [721, 206] width 18 height 18
click at [197, 116] on button "Identificação" at bounding box center [215, 118] width 132 height 22
click at [211, 117] on button "Identificação" at bounding box center [215, 118] width 132 height 22
click at [213, 94] on button "Prova de vida / [PERSON_NAME]" at bounding box center [215, 95] width 132 height 22
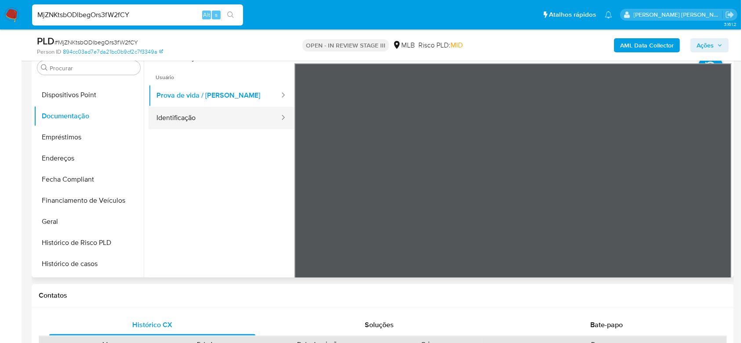
click at [205, 121] on button "Identificação" at bounding box center [215, 118] width 132 height 22
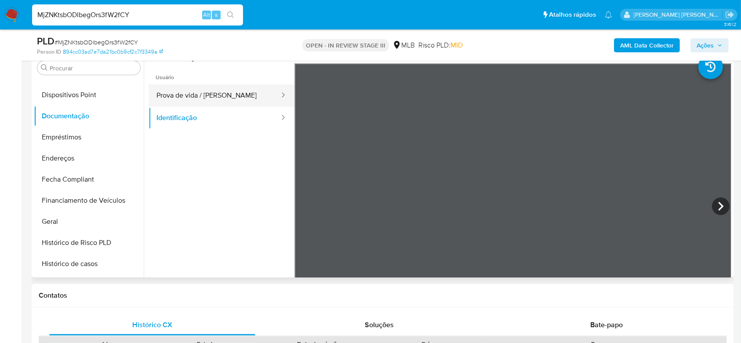
click at [201, 97] on button "Prova de vida / [PERSON_NAME]" at bounding box center [215, 95] width 132 height 22
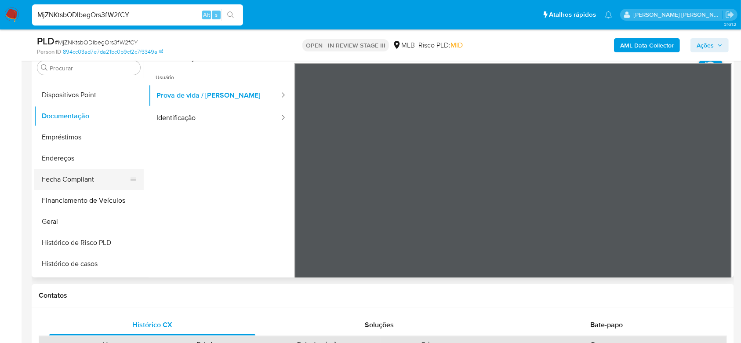
scroll to position [221, 0]
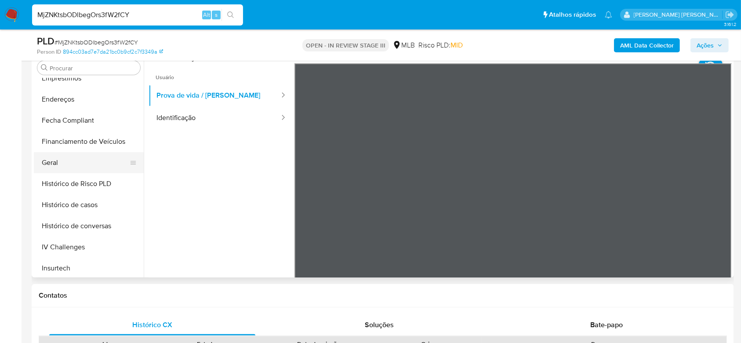
click at [69, 160] on button "Geral" at bounding box center [85, 162] width 103 height 21
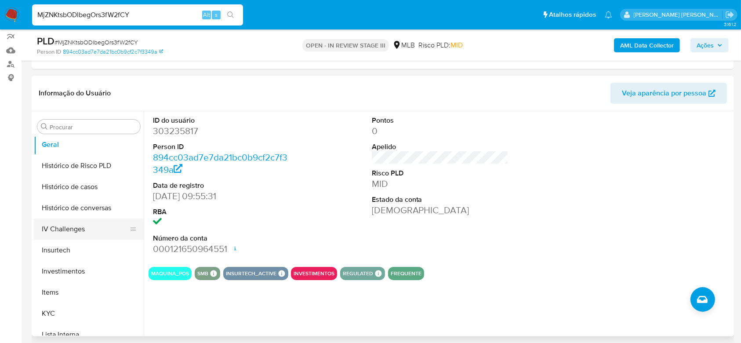
scroll to position [280, 0]
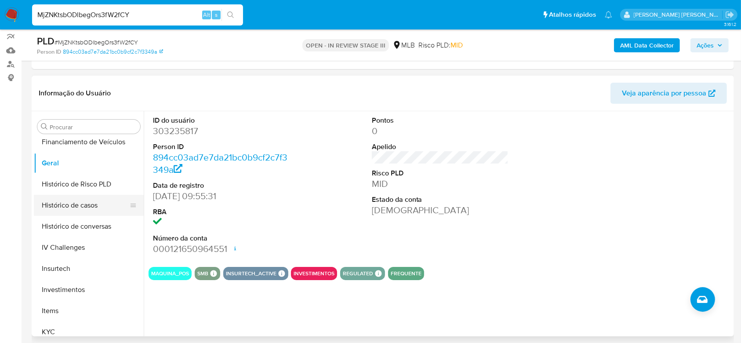
click at [73, 207] on button "Histórico de casos" at bounding box center [85, 205] width 103 height 21
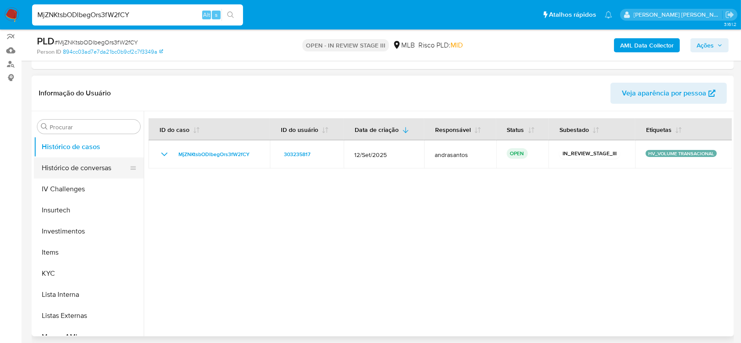
scroll to position [397, 0]
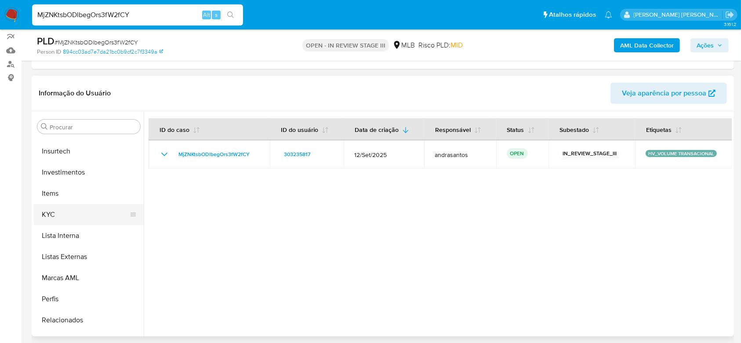
click at [82, 206] on button "KYC" at bounding box center [85, 214] width 103 height 21
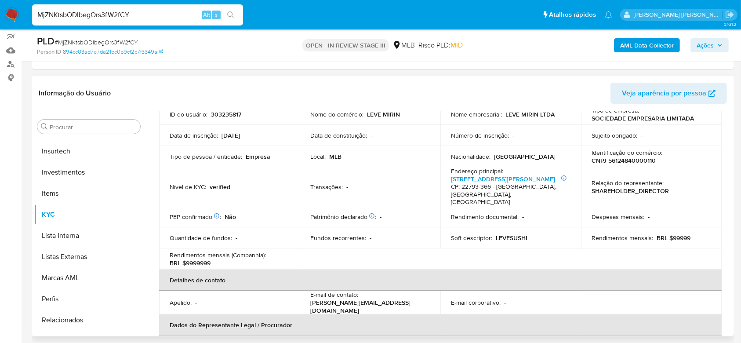
scroll to position [0, 0]
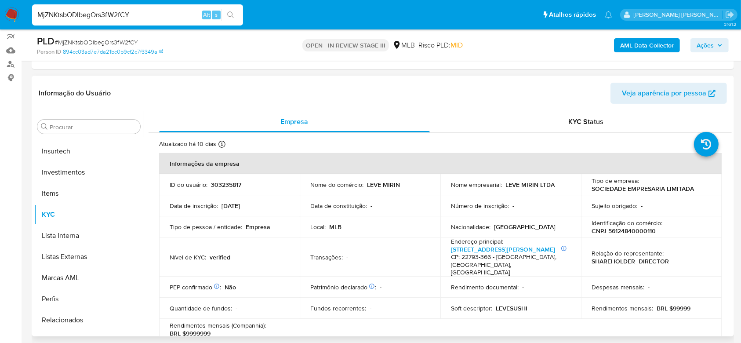
click at [628, 231] on p "CNPJ 56124840000110" at bounding box center [623, 231] width 64 height 8
copy p "56124840000110"
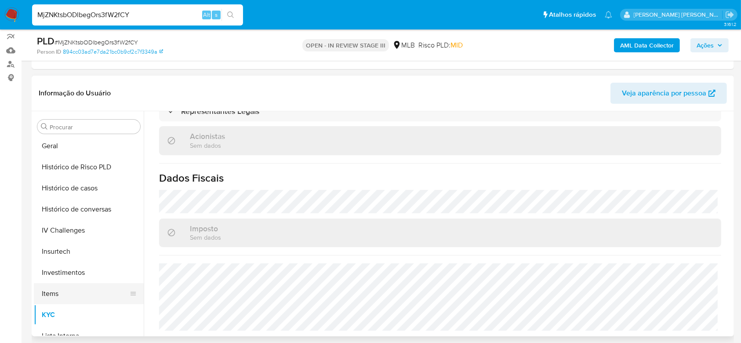
scroll to position [280, 0]
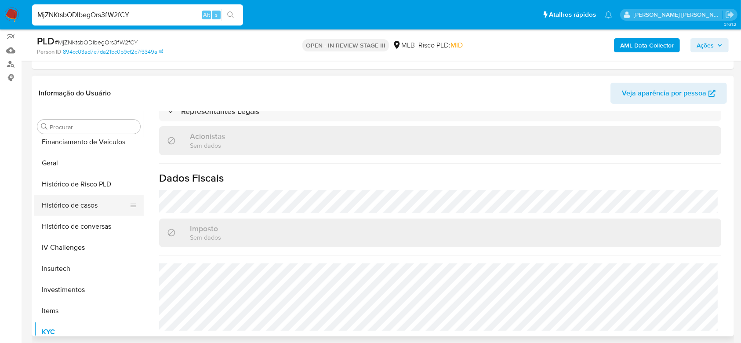
click at [75, 203] on button "Histórico de casos" at bounding box center [85, 205] width 103 height 21
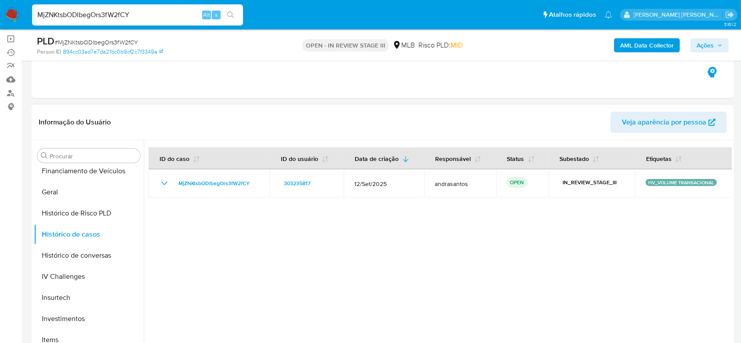
scroll to position [117, 0]
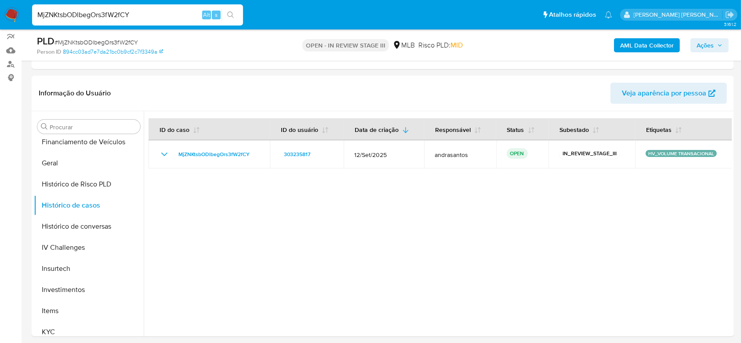
click at [102, 11] on input "MjZNKtsbODlbegOrs3fW2fCY" at bounding box center [137, 14] width 211 height 11
paste input "aWJRPaenXxADj9IthA3f8FkI"
type input "aWJRPaenXxADj9IthA3f8FkI"
click at [236, 18] on button "search-icon" at bounding box center [230, 15] width 18 height 12
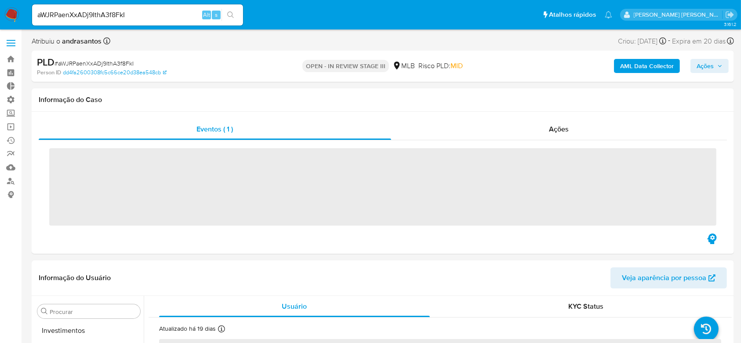
scroll to position [456, 0]
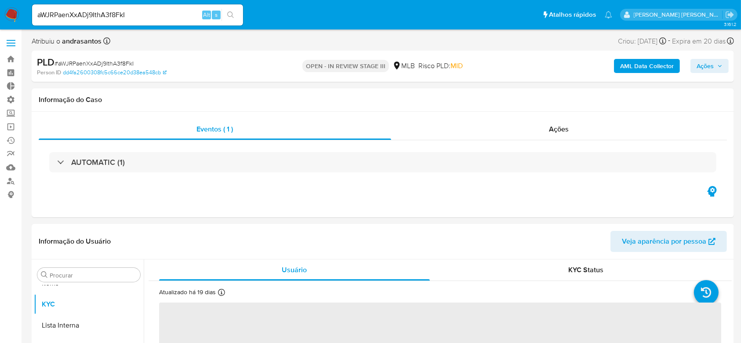
select select "10"
